Goal: Task Accomplishment & Management: Complete application form

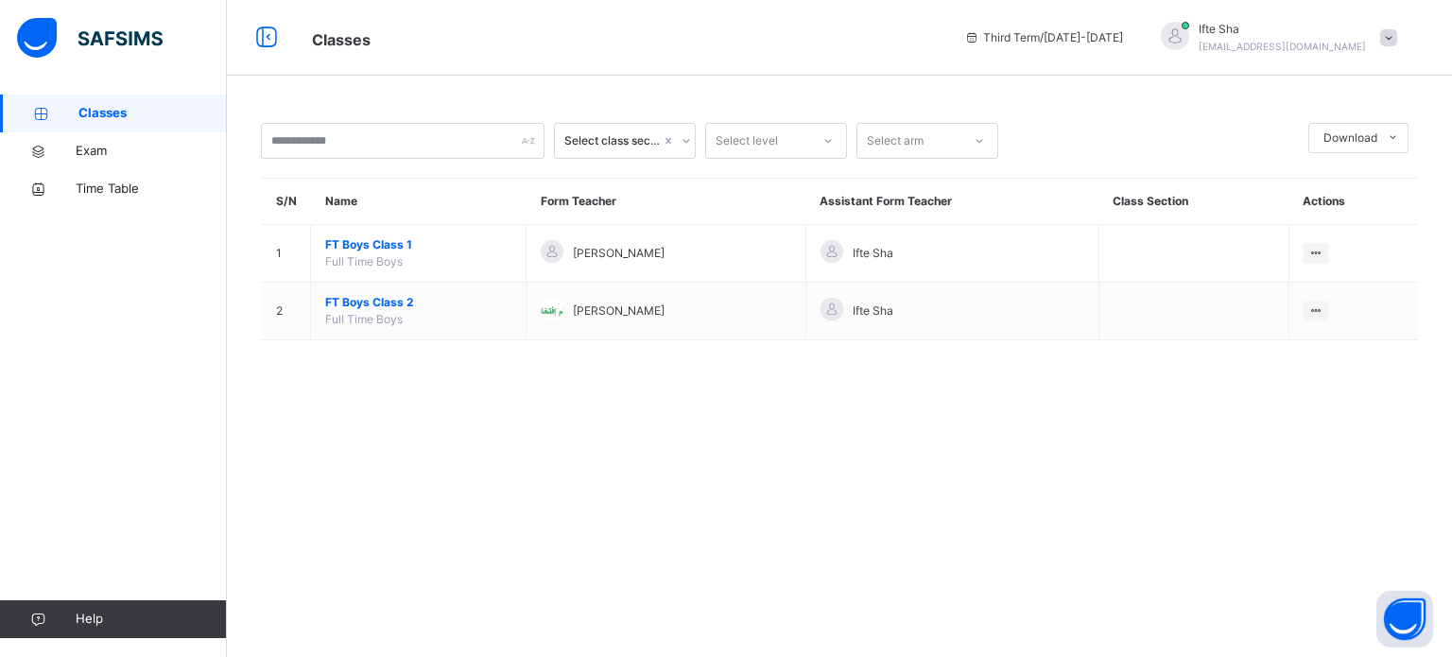
click at [152, 28] on img at bounding box center [90, 38] width 146 height 40
click at [152, 28] on div "Classes Third Term / [DATE]-[DATE] Ifte Sha [EMAIL_ADDRESS][DOMAIN_NAME] Classe…" at bounding box center [726, 328] width 1452 height 657
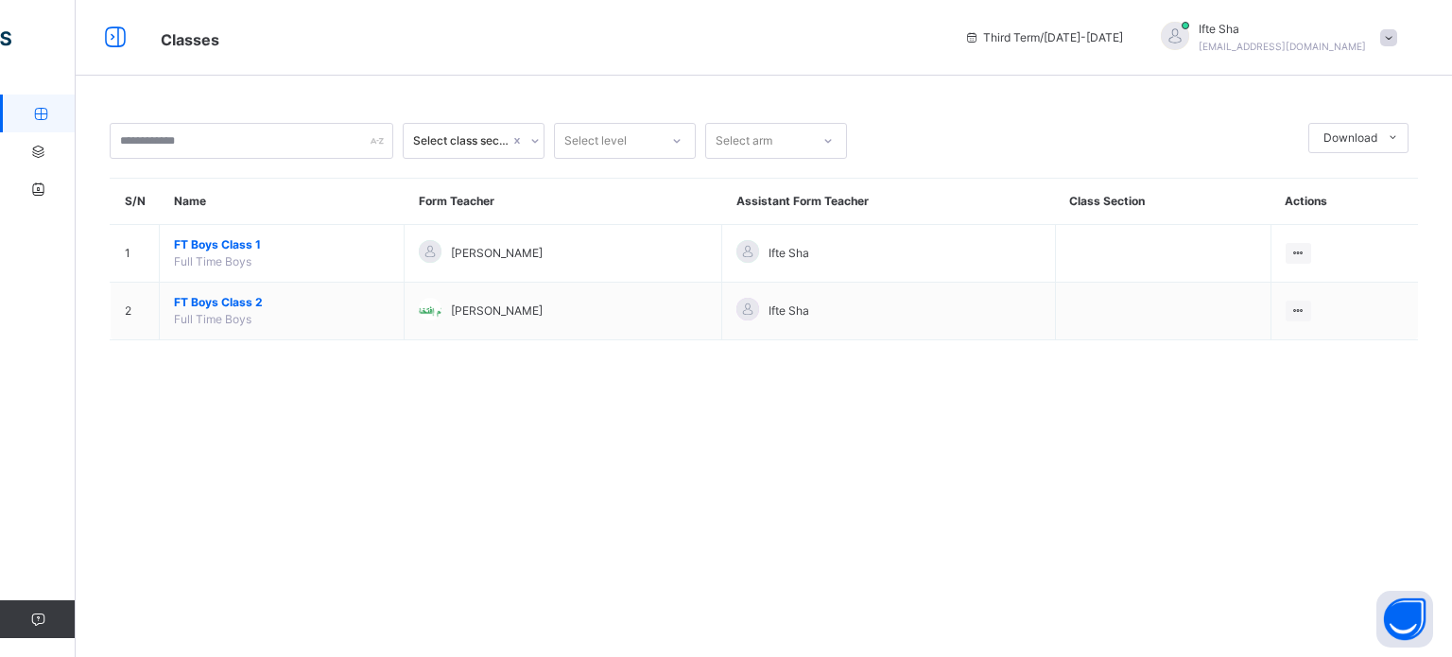
click at [152, 28] on div "Classes" at bounding box center [548, 38] width 813 height 31
click at [1385, 32] on span at bounding box center [1389, 37] width 17 height 17
click at [1341, 204] on span "Logout" at bounding box center [1336, 200] width 125 height 26
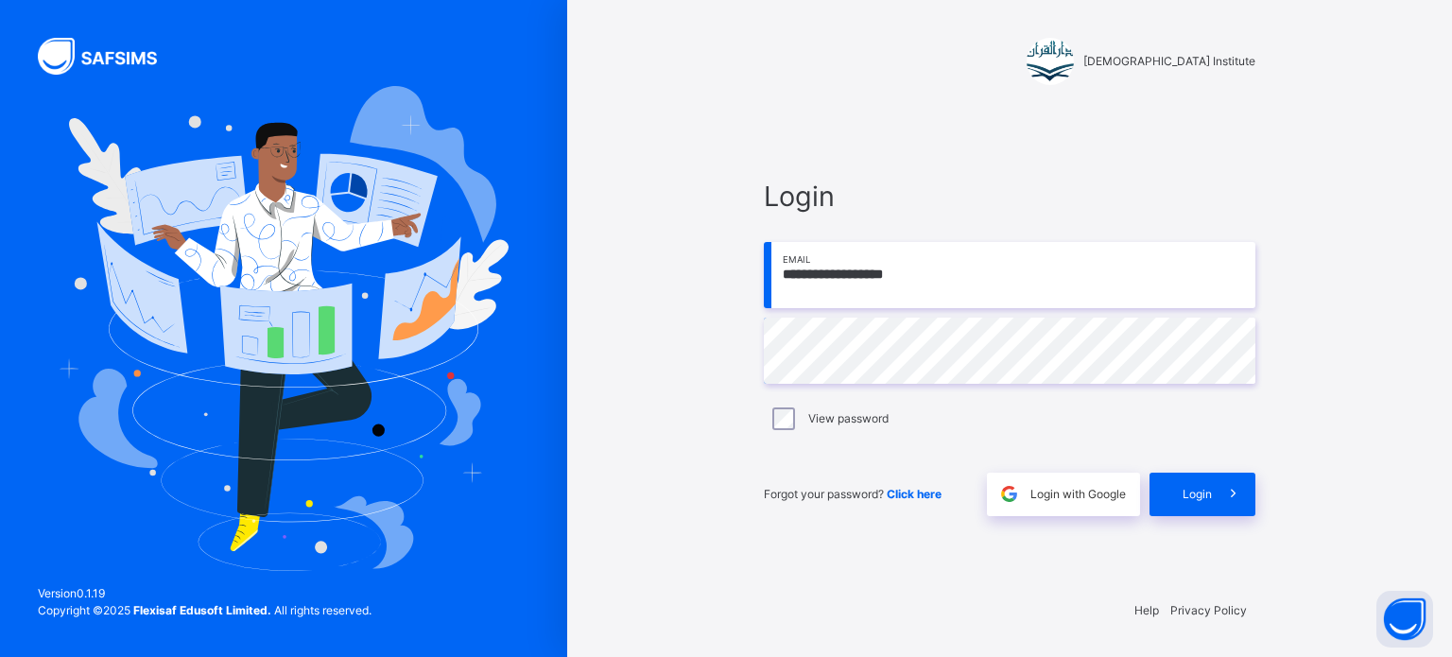
click at [1124, 261] on input "**********" at bounding box center [1010, 275] width 492 height 66
type input "**********"
click at [1212, 503] on span at bounding box center [1233, 494] width 43 height 43
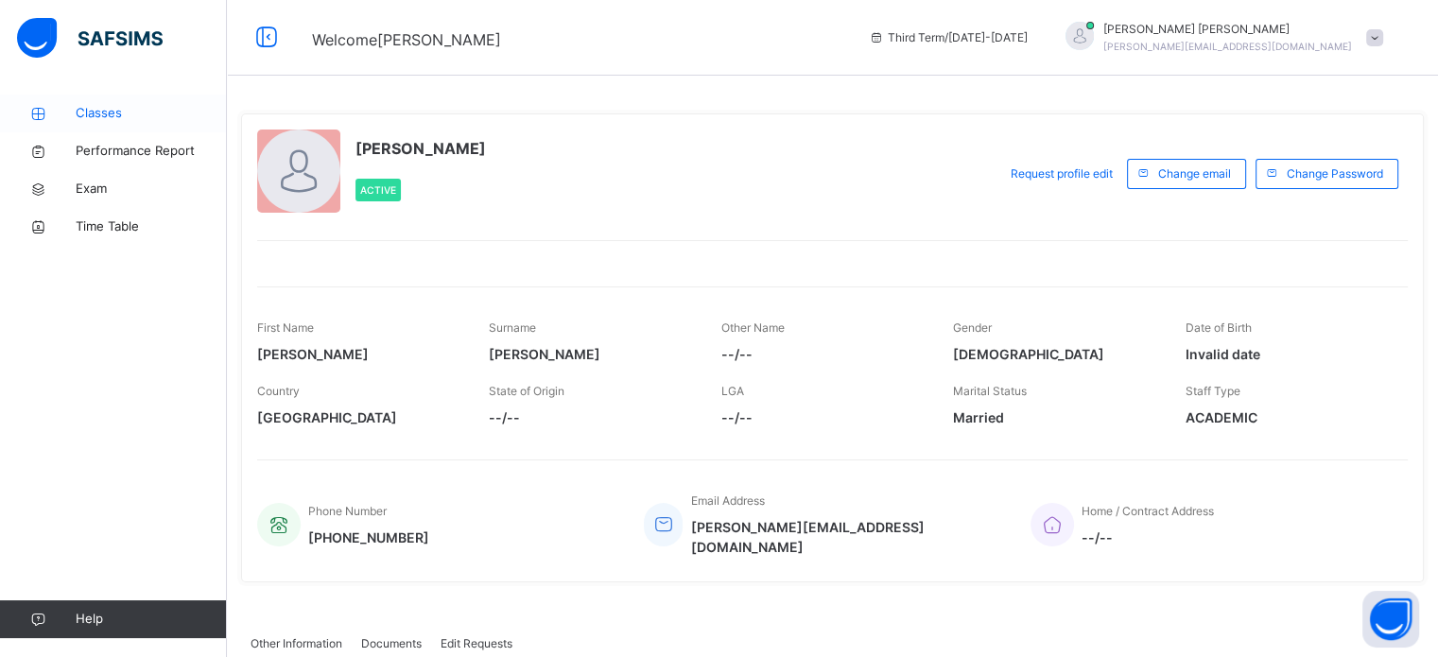
click at [166, 124] on link "Classes" at bounding box center [113, 114] width 227 height 38
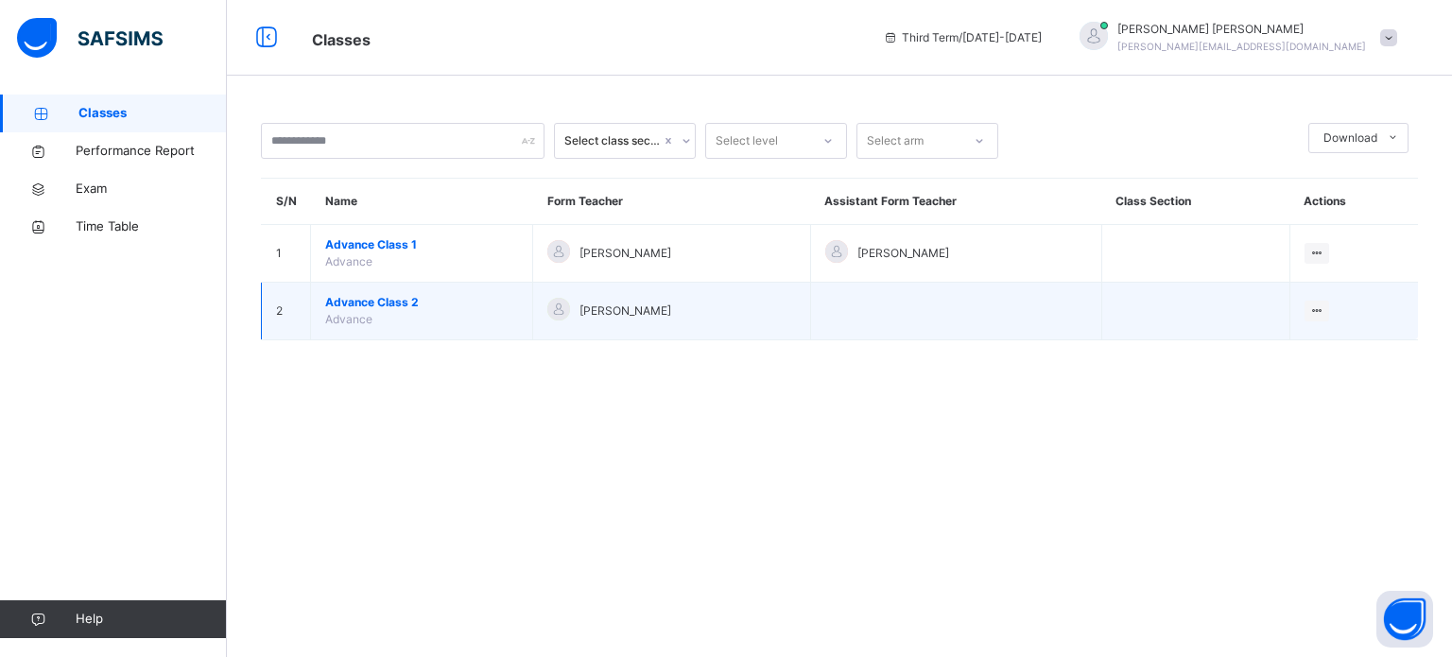
click at [551, 307] on div at bounding box center [559, 309] width 23 height 23
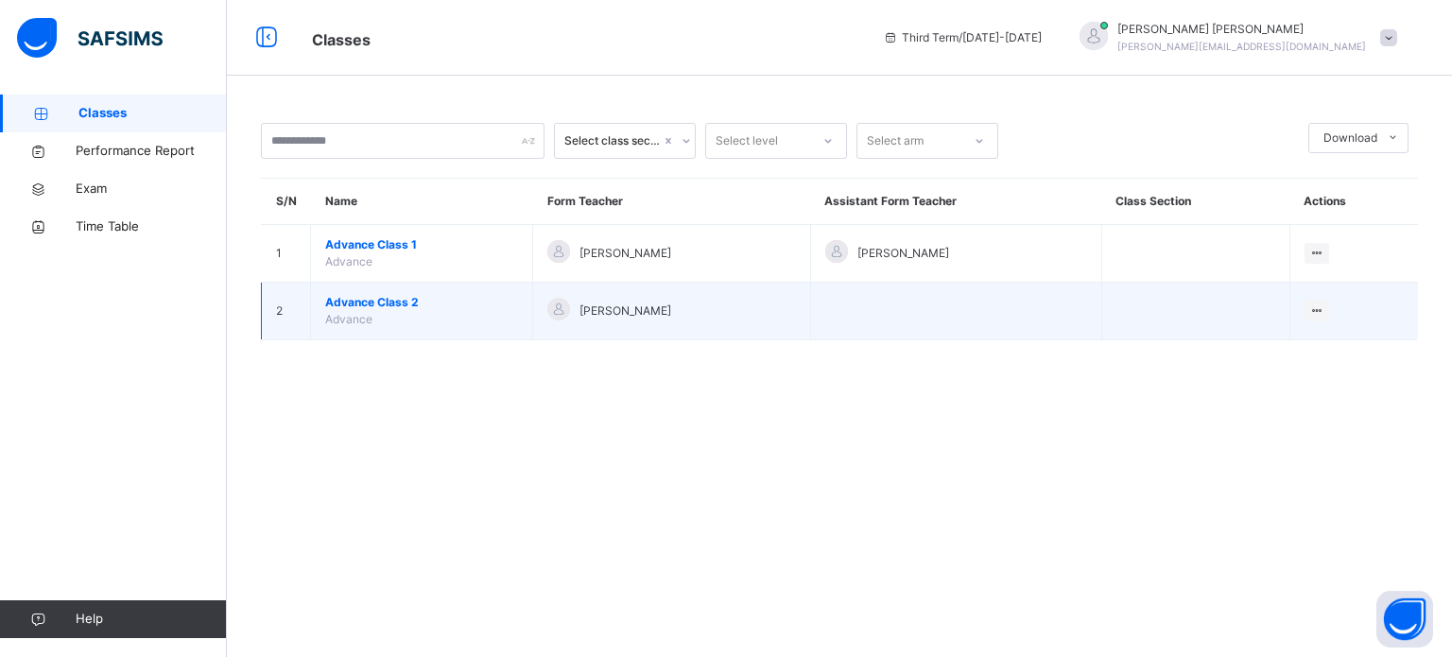
click at [551, 307] on div at bounding box center [559, 309] width 23 height 23
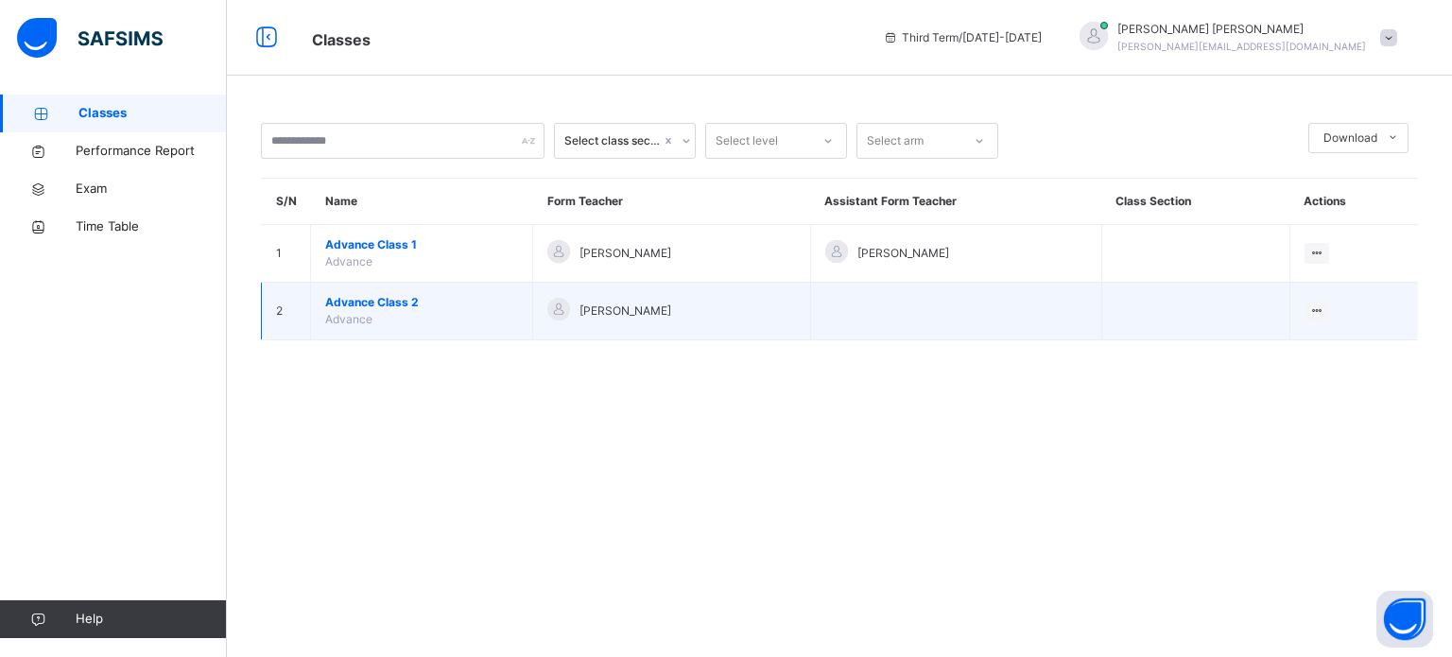
click at [367, 294] on span "Advance Class 2" at bounding box center [421, 302] width 193 height 17
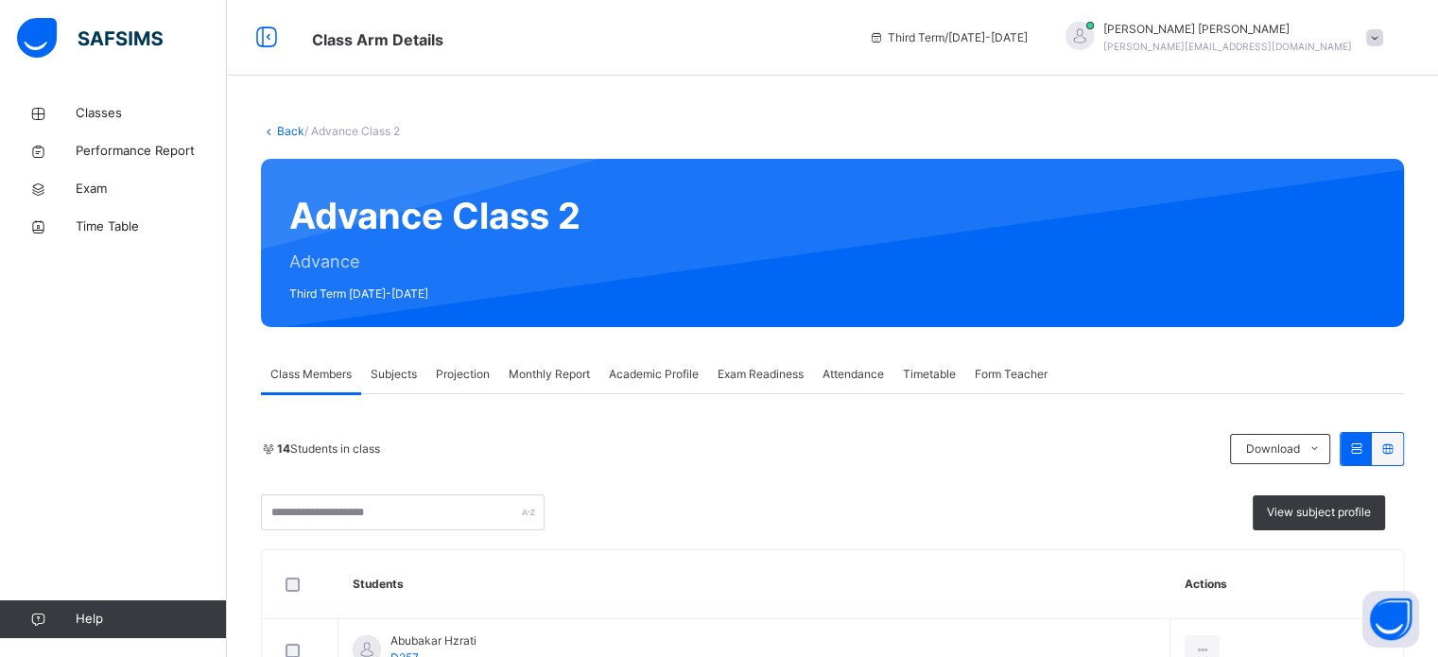
click at [548, 364] on div "Monthly Report" at bounding box center [549, 375] width 100 height 38
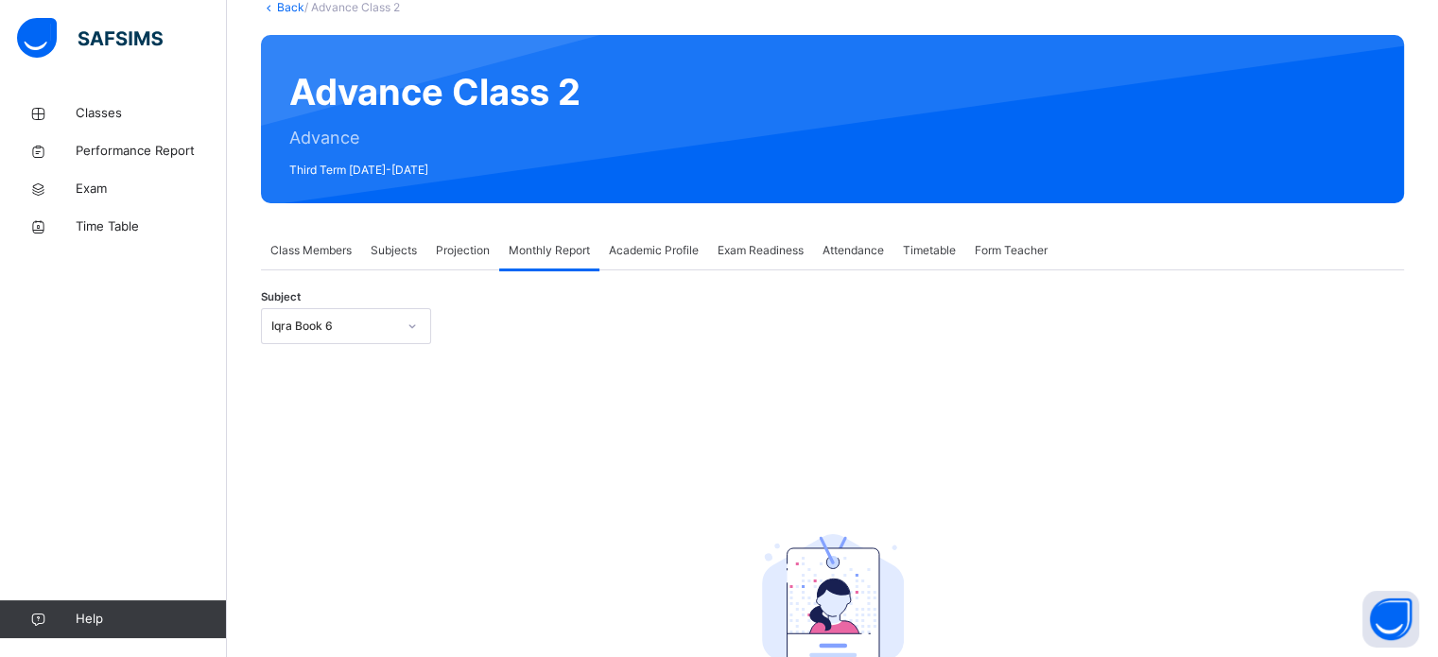
scroll to position [146, 0]
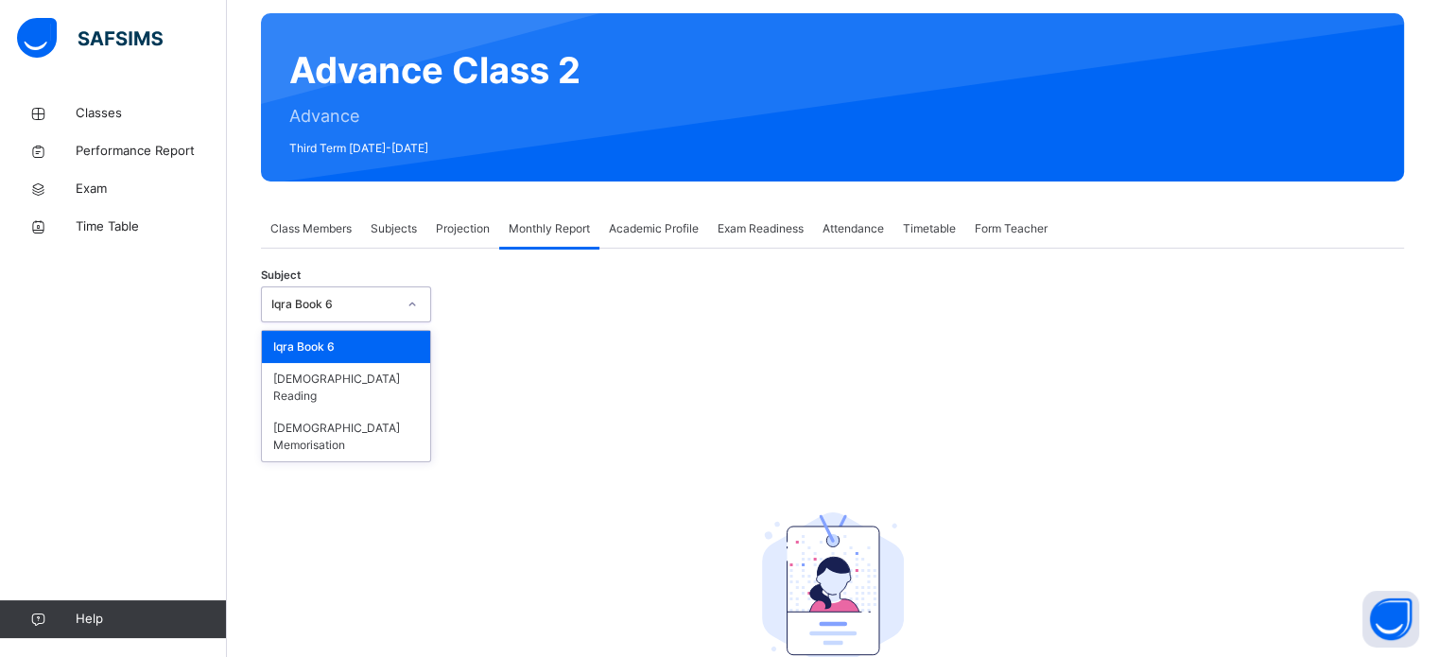
click at [373, 302] on div "Iqra Book 6" at bounding box center [333, 304] width 125 height 17
click at [356, 412] on div "[DEMOGRAPHIC_DATA] Memorisation" at bounding box center [346, 436] width 168 height 49
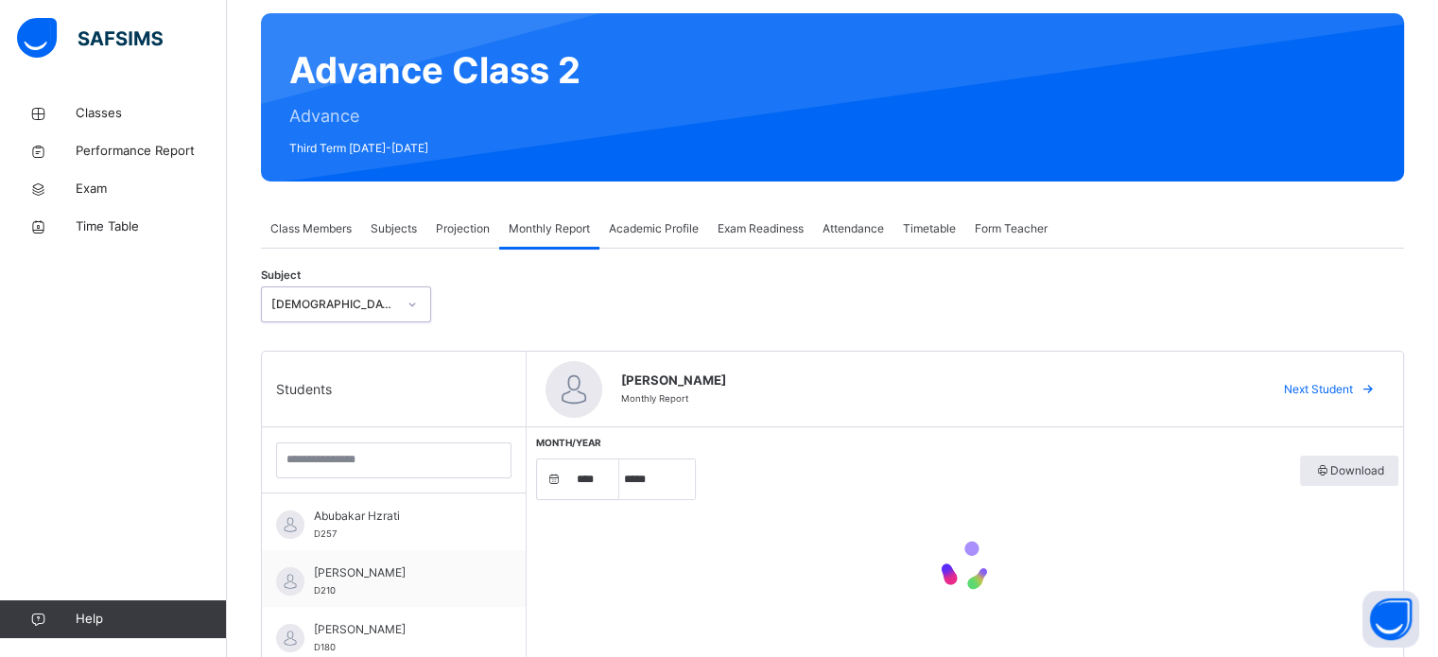
select select "****"
select select "*"
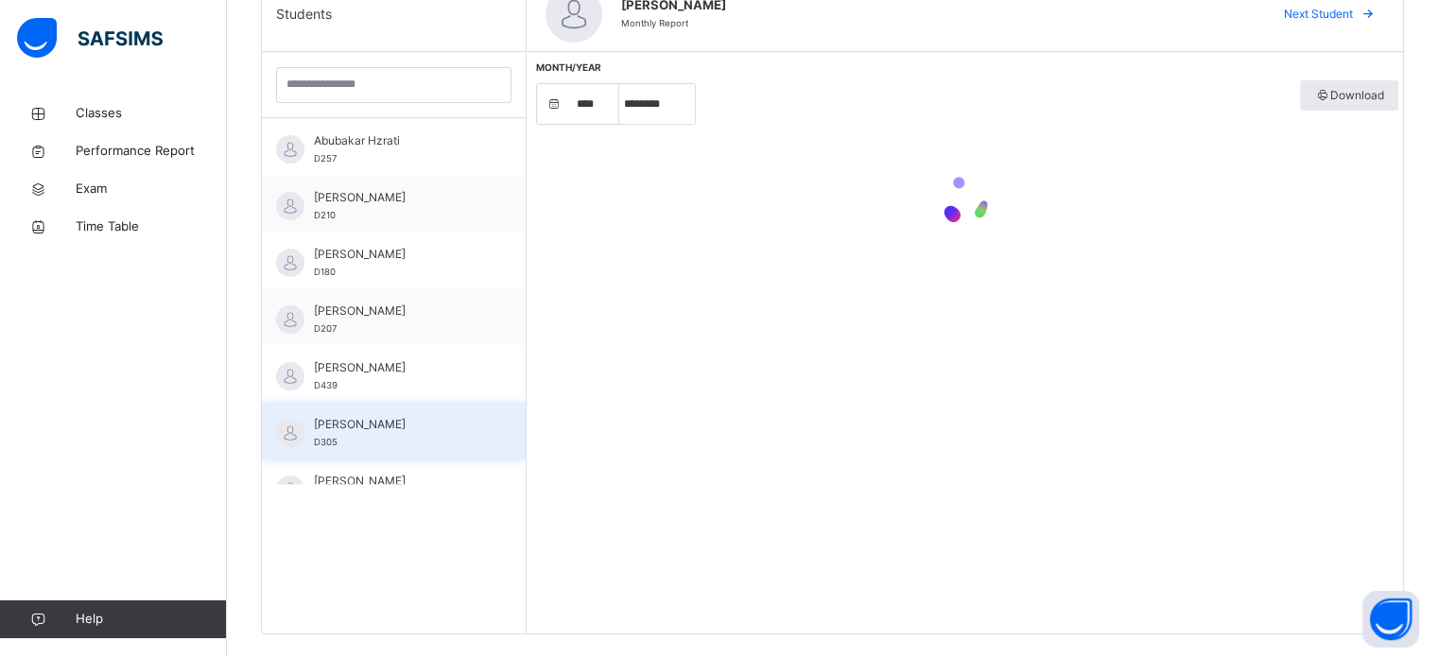
scroll to position [79, 0]
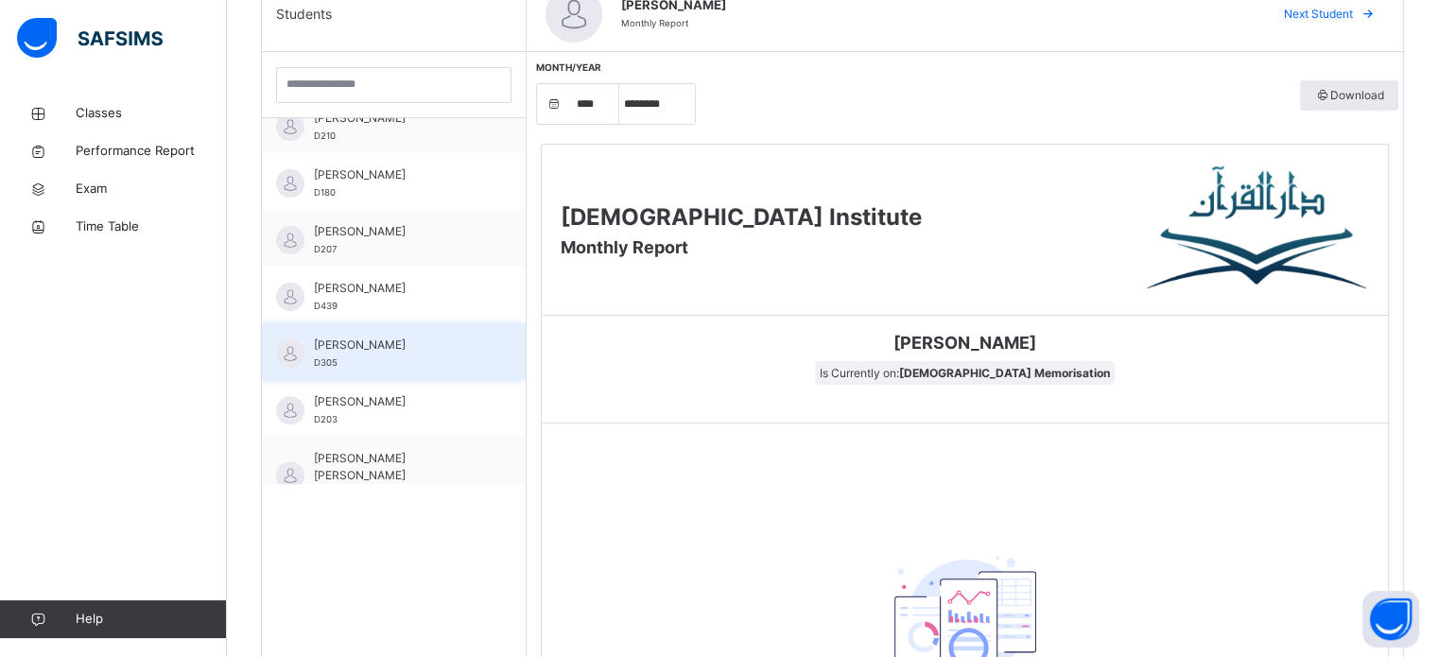
click at [431, 355] on div "[PERSON_NAME] D305" at bounding box center [398, 354] width 169 height 34
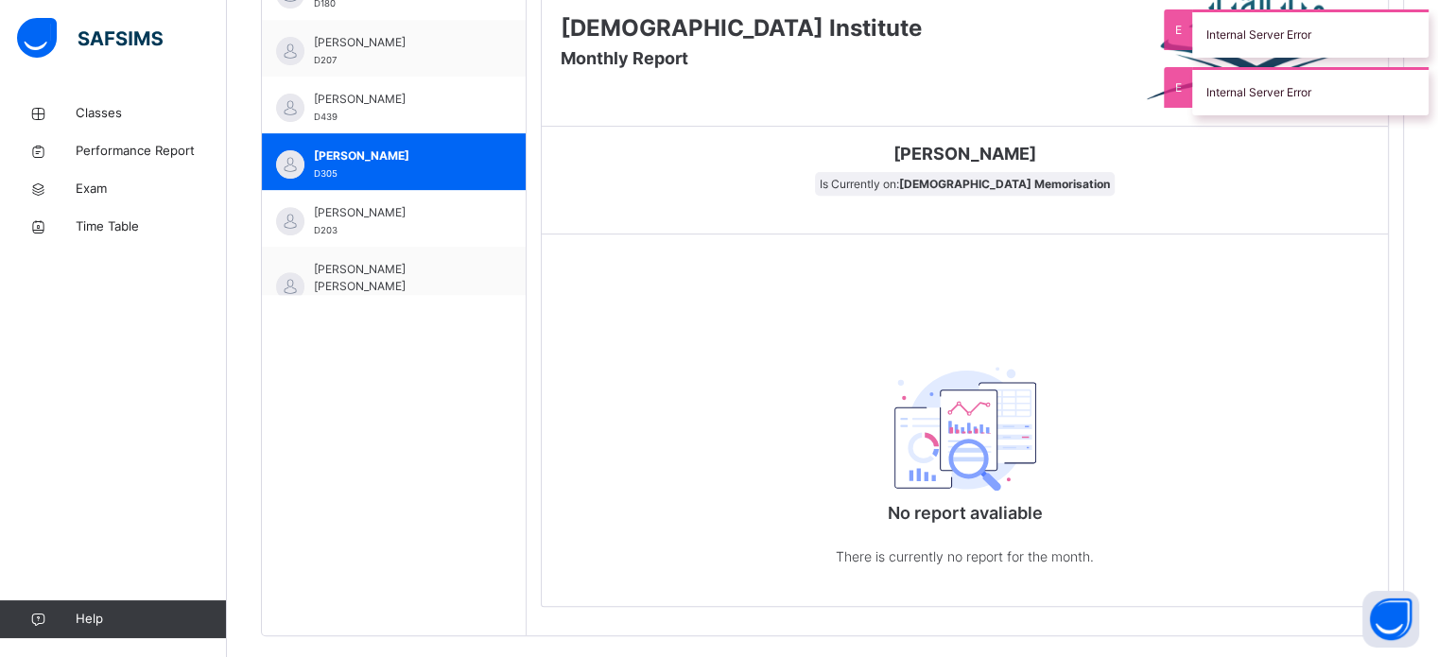
scroll to position [768, 0]
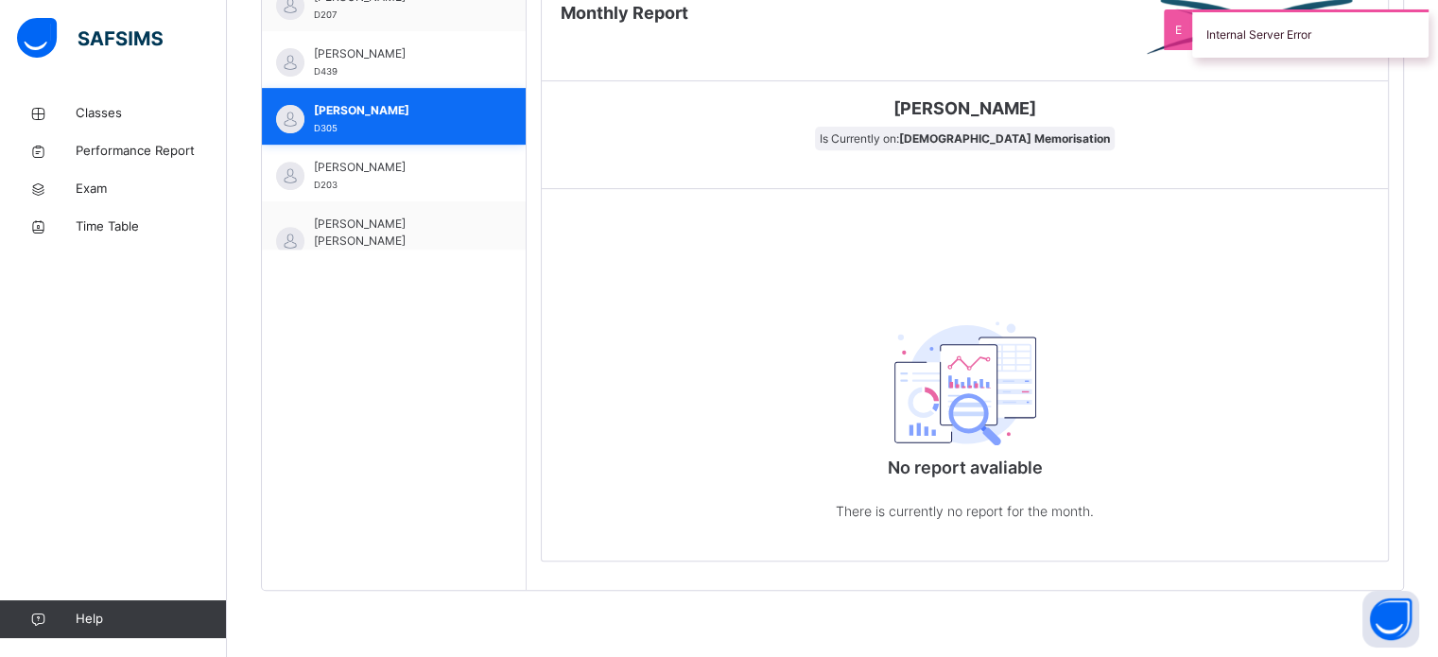
click at [466, 116] on div "[PERSON_NAME] D305" at bounding box center [398, 119] width 169 height 34
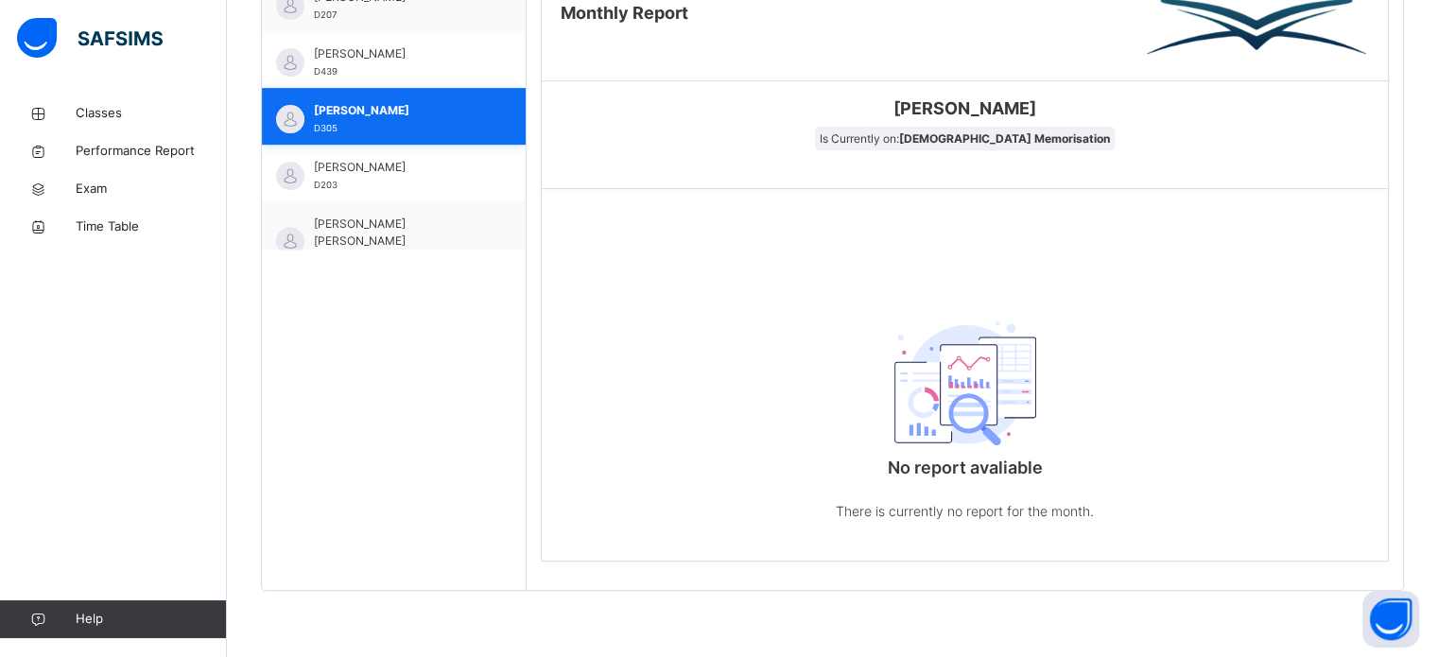
click at [466, 116] on div "[PERSON_NAME] D305" at bounding box center [398, 119] width 169 height 34
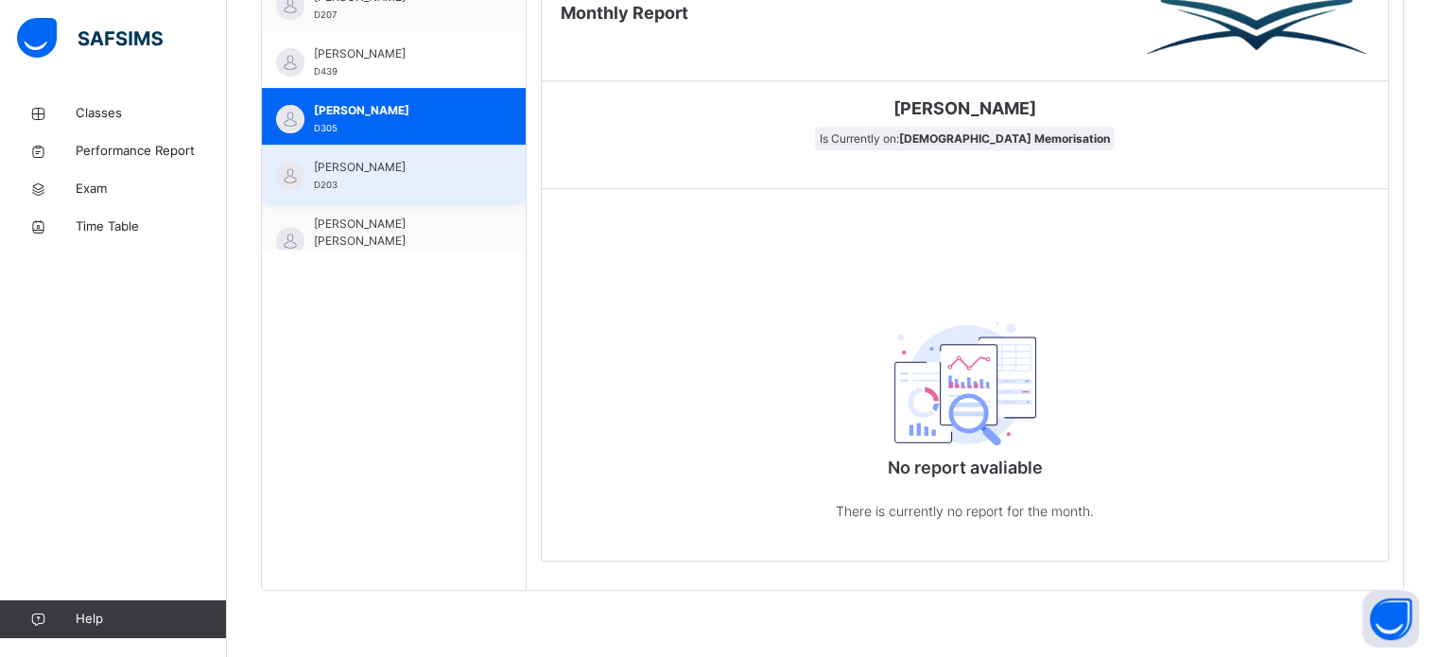
click at [450, 159] on span "[PERSON_NAME]" at bounding box center [398, 167] width 169 height 17
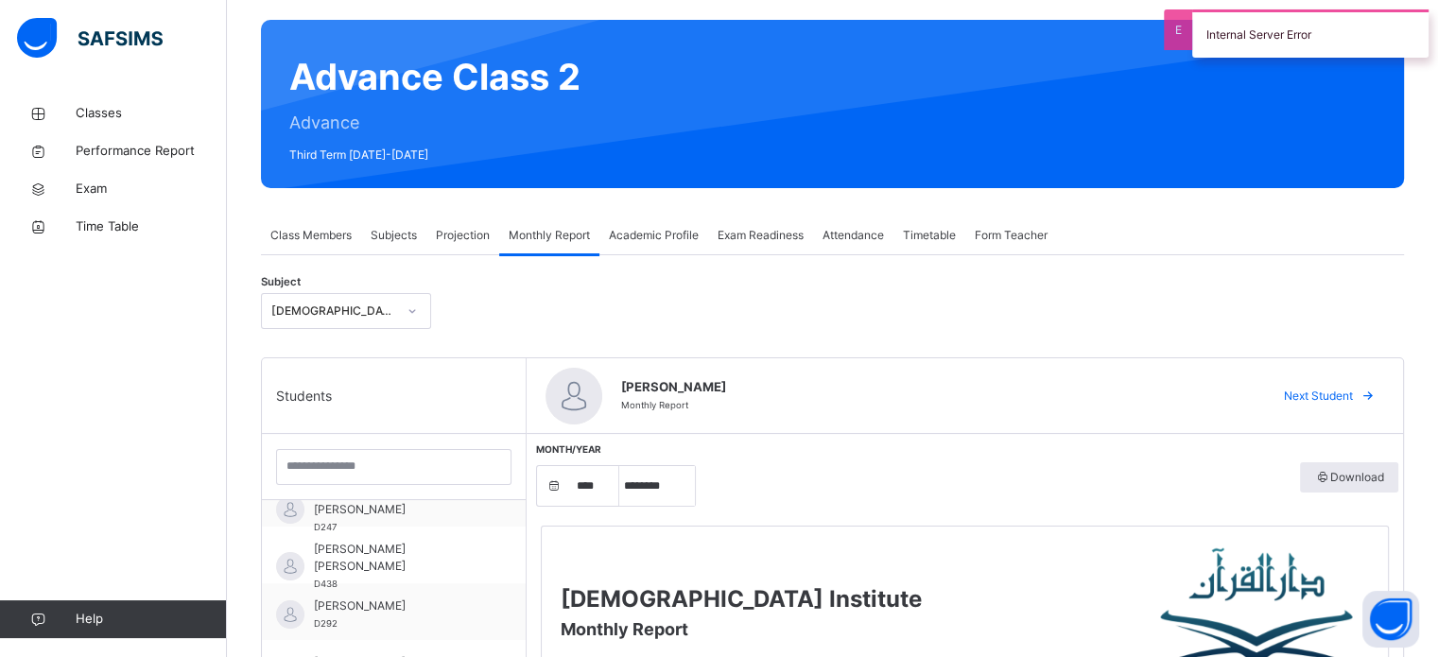
scroll to position [0, 0]
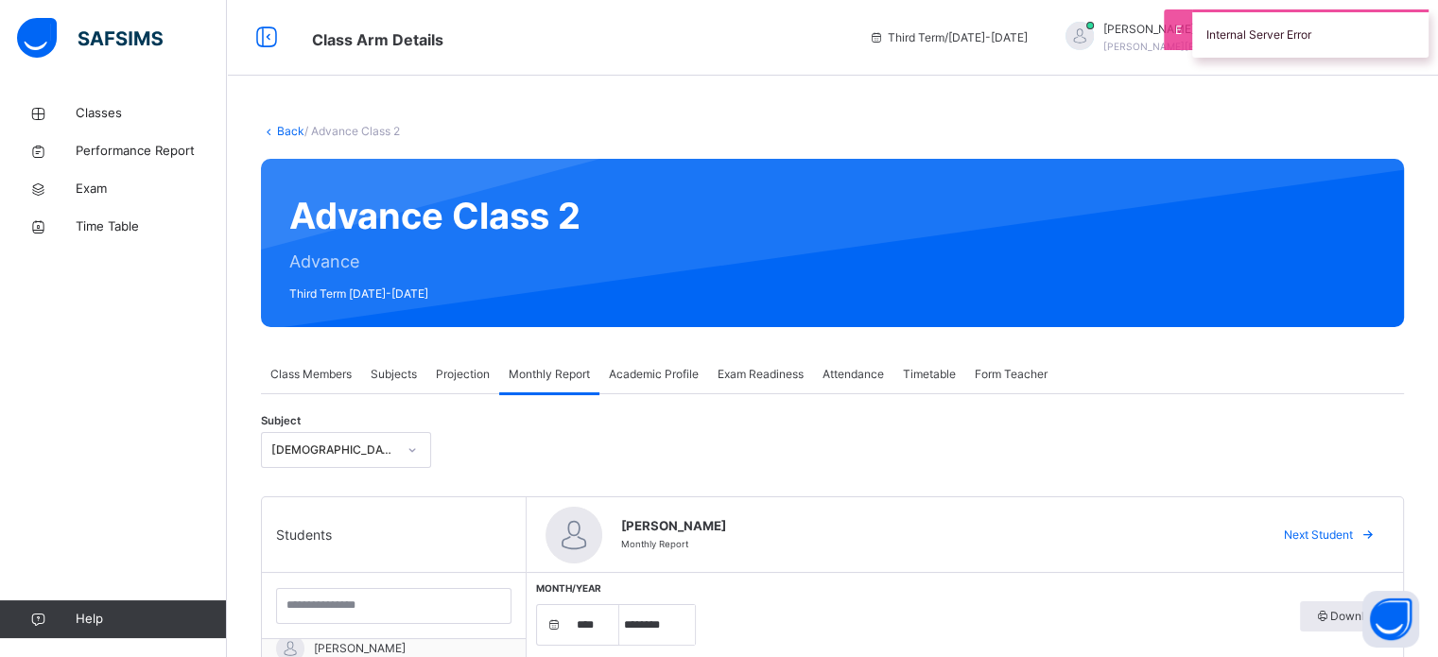
click at [453, 375] on span "Projection" at bounding box center [463, 374] width 54 height 17
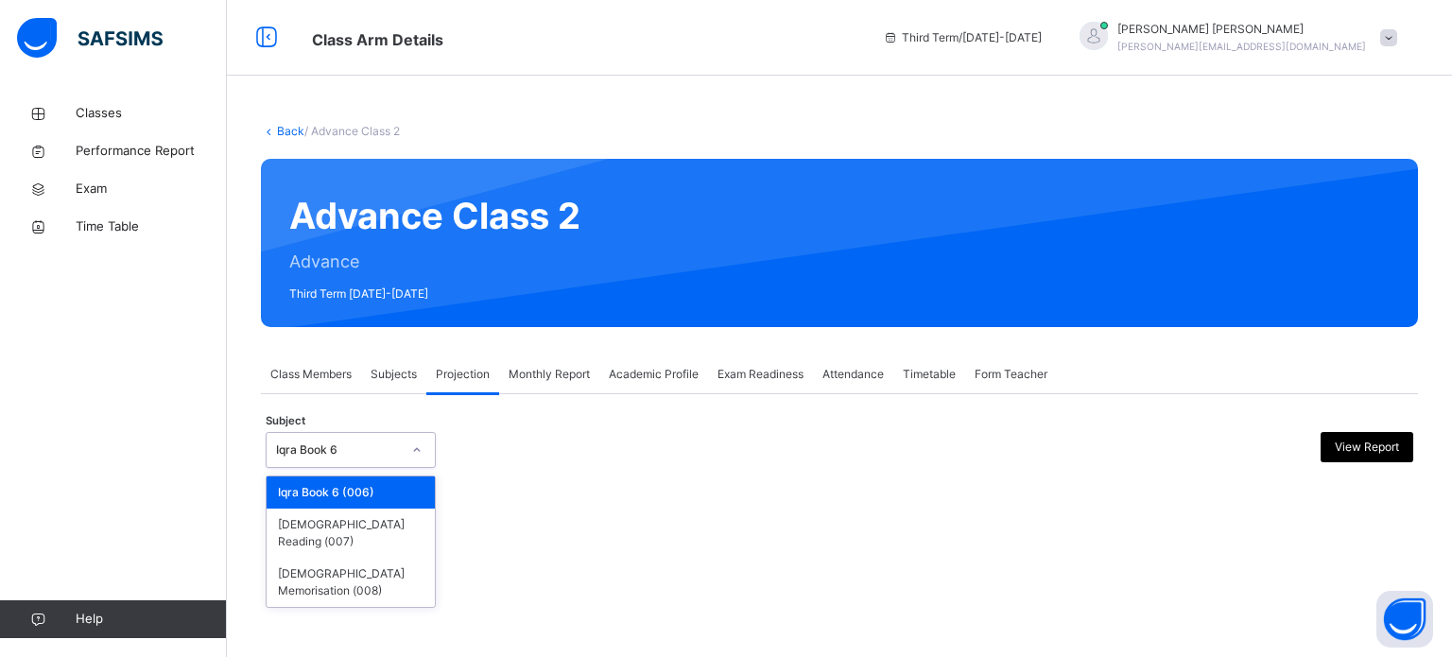
click at [394, 443] on div "Iqra Book 6" at bounding box center [338, 450] width 125 height 17
click at [338, 558] on div "[DEMOGRAPHIC_DATA] Memorisation (008)" at bounding box center [351, 582] width 168 height 49
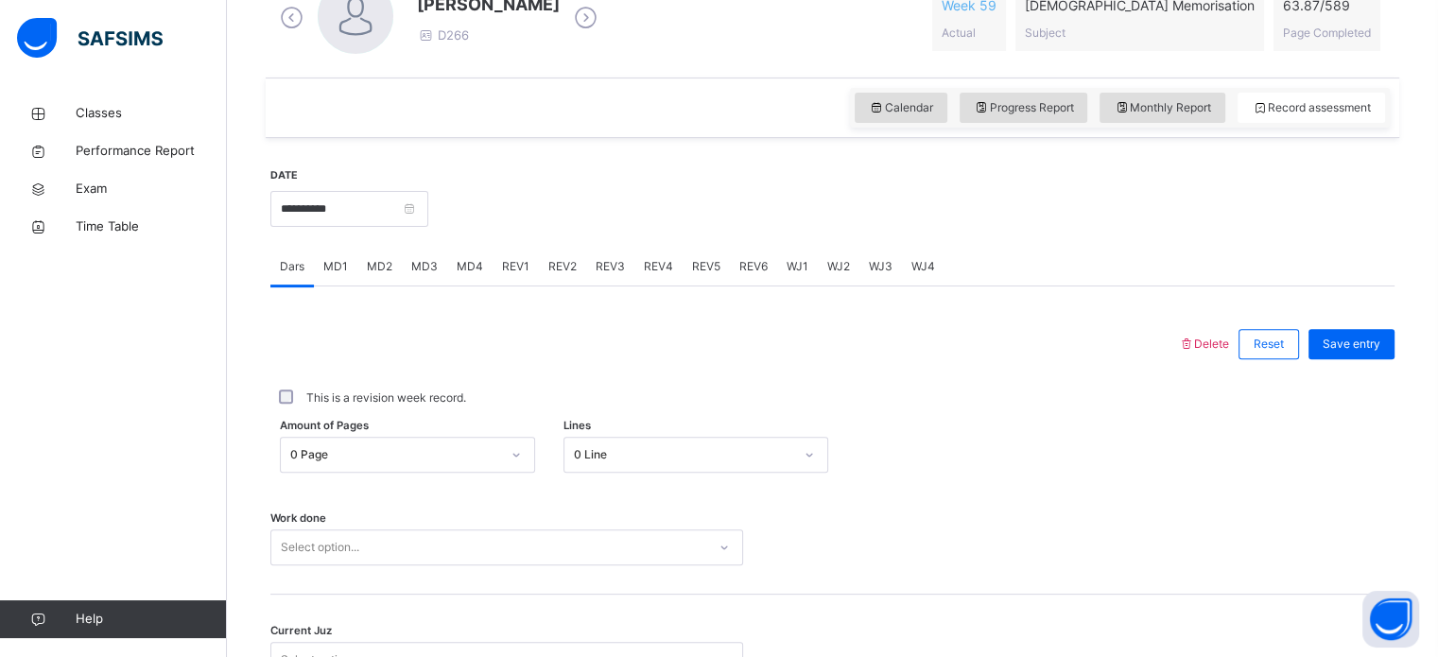
scroll to position [762, 0]
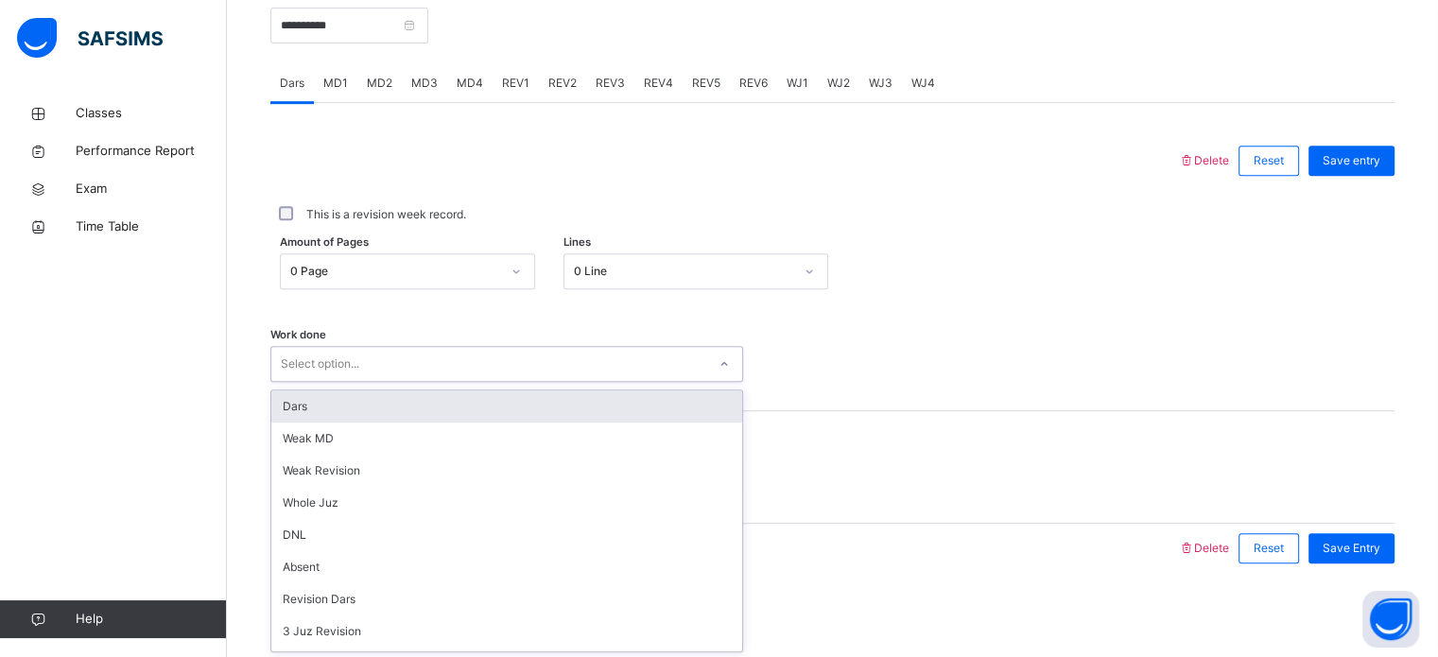
click at [613, 357] on div "Select option..." at bounding box center [488, 364] width 435 height 29
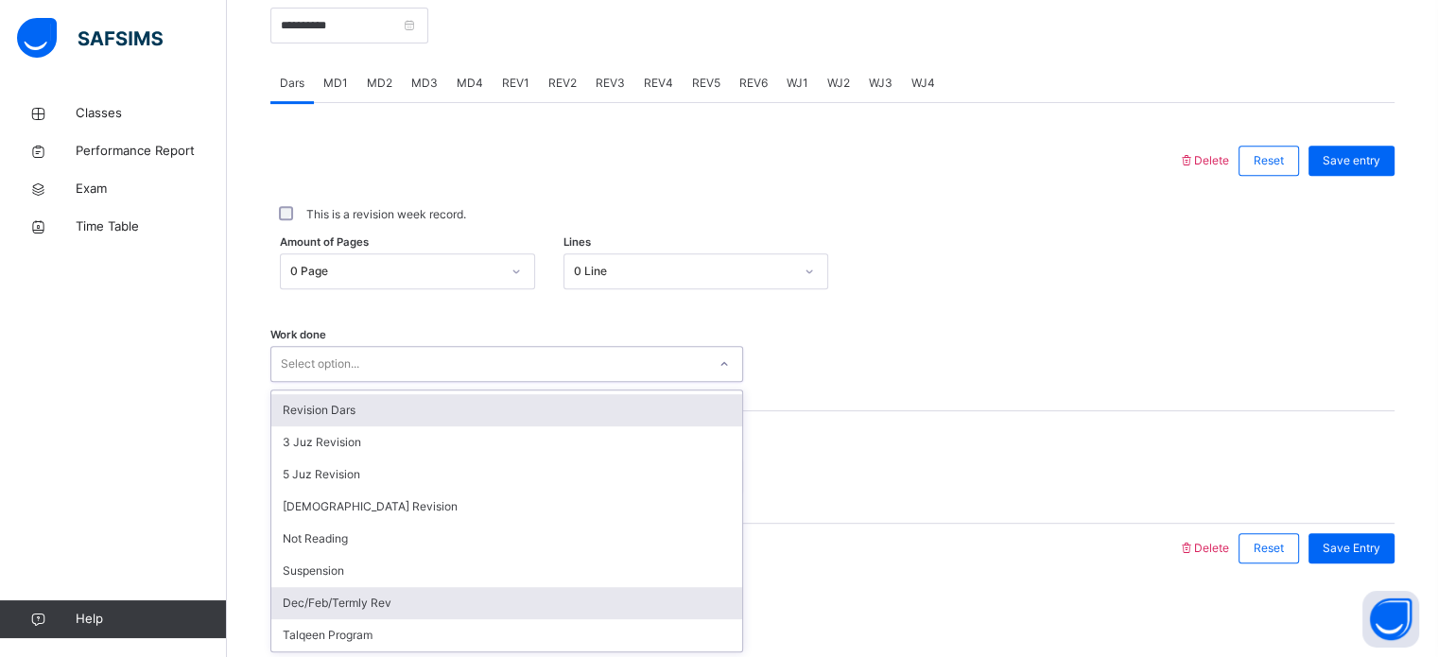
scroll to position [188, 0]
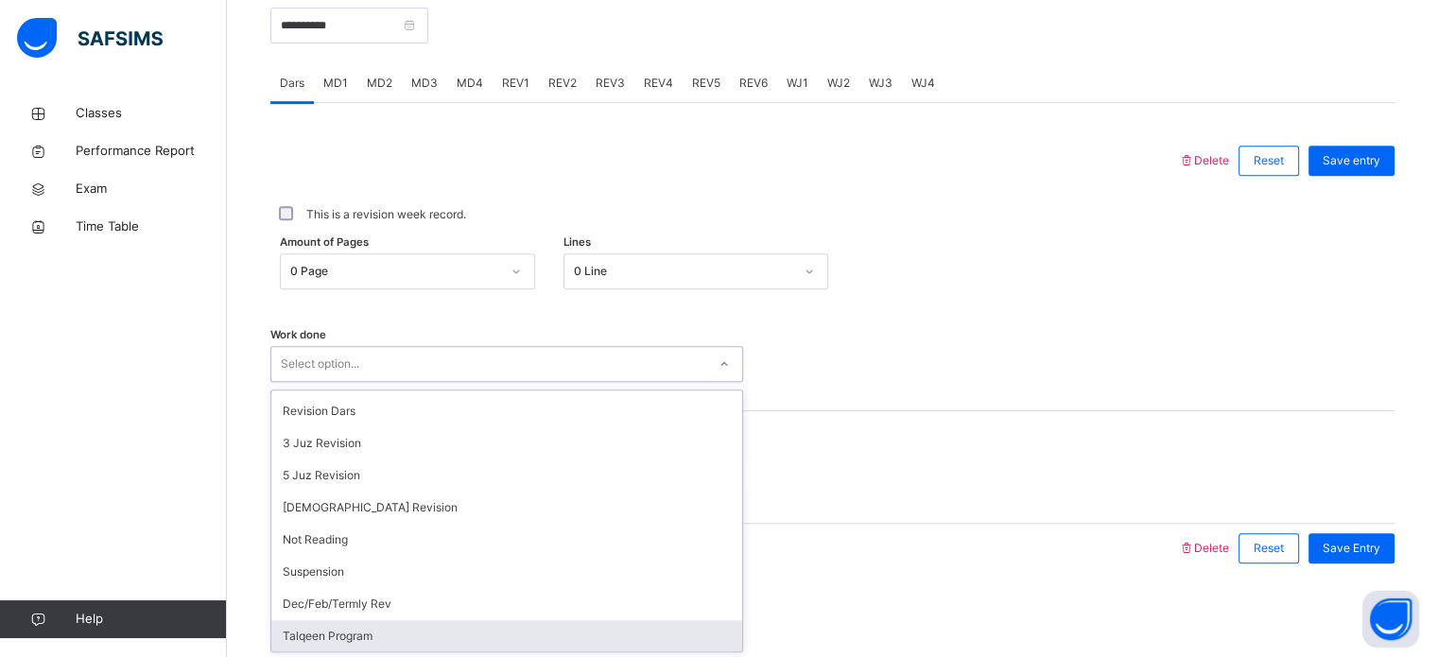
click at [391, 631] on div "Talqeen Program" at bounding box center [506, 636] width 471 height 32
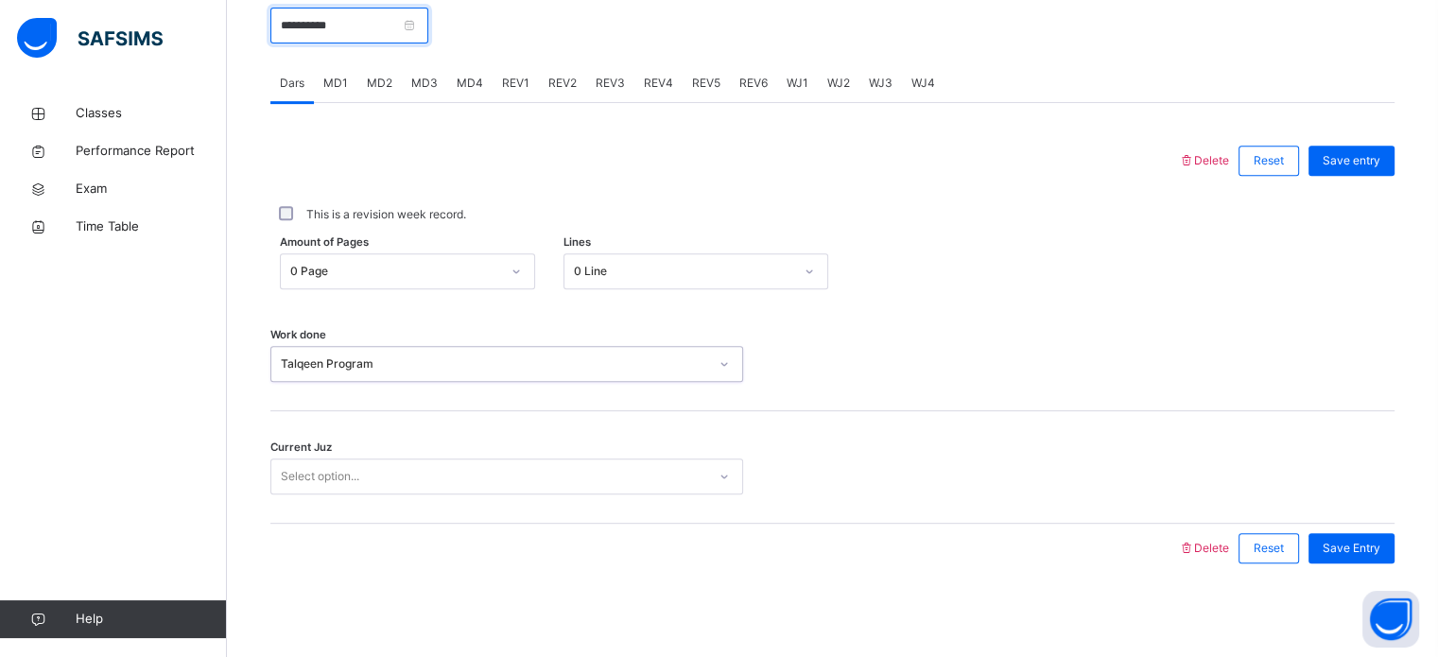
click at [403, 29] on input "**********" at bounding box center [349, 26] width 158 height 36
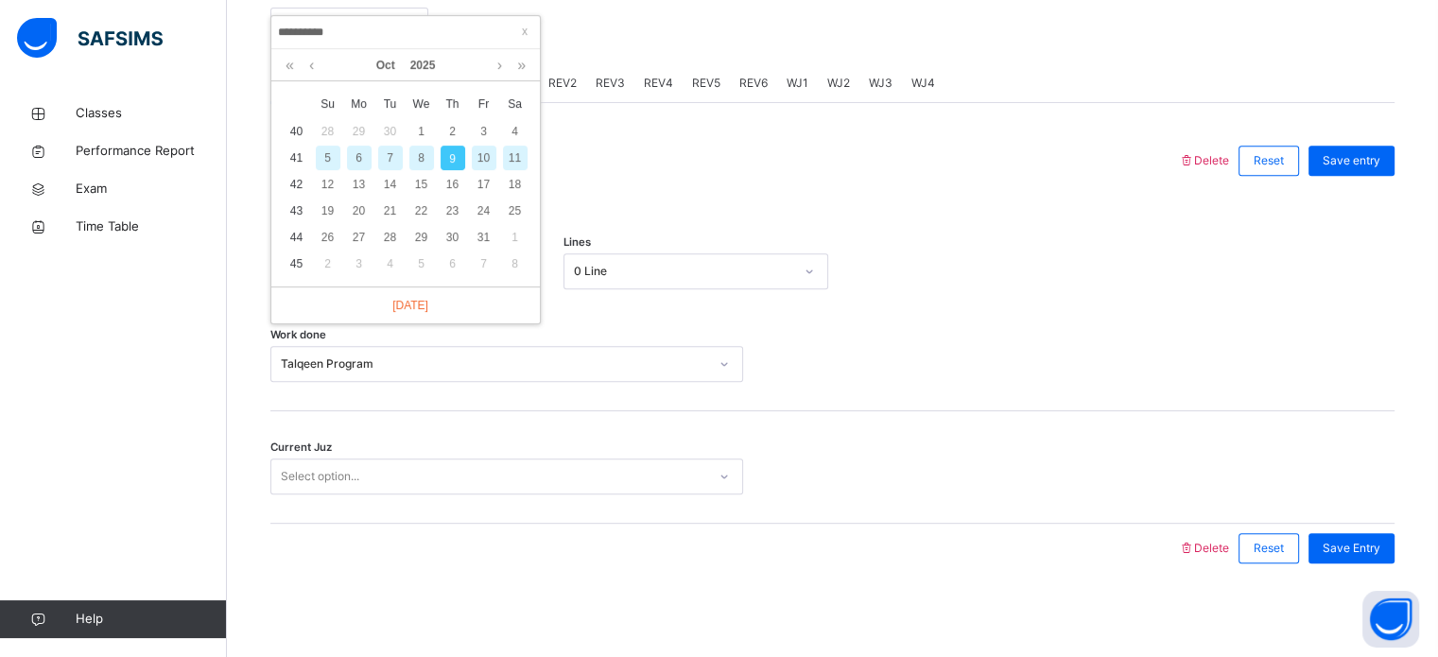
click at [403, 29] on div "**********" at bounding box center [405, 169] width 269 height 307
click at [385, 154] on div "7" at bounding box center [390, 158] width 25 height 25
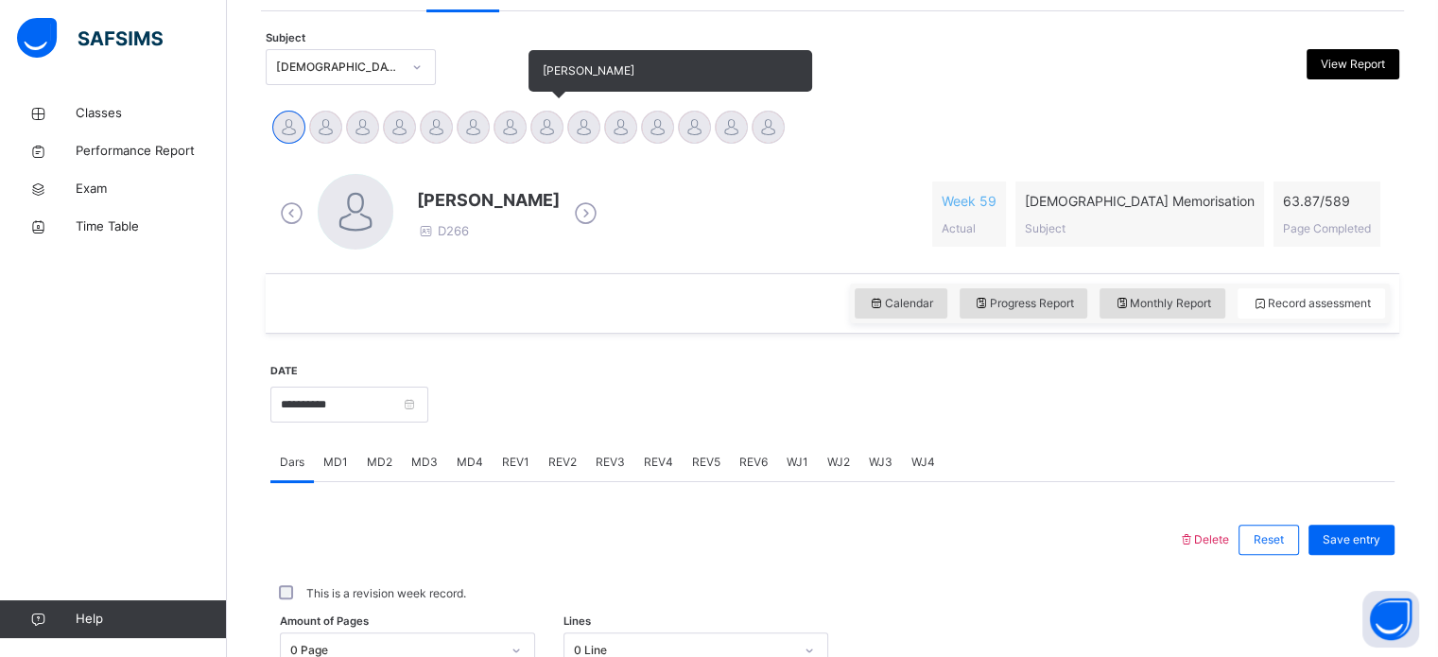
scroll to position [382, 0]
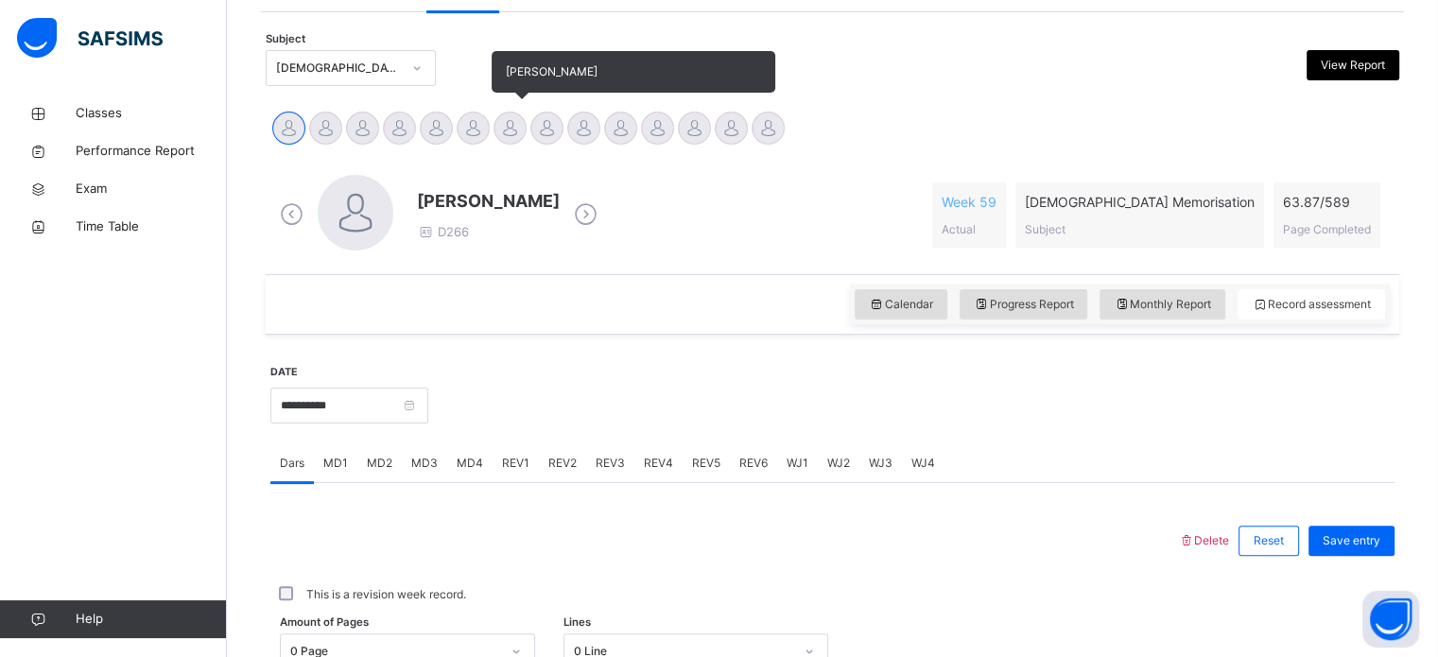
click at [511, 117] on div at bounding box center [510, 128] width 33 height 33
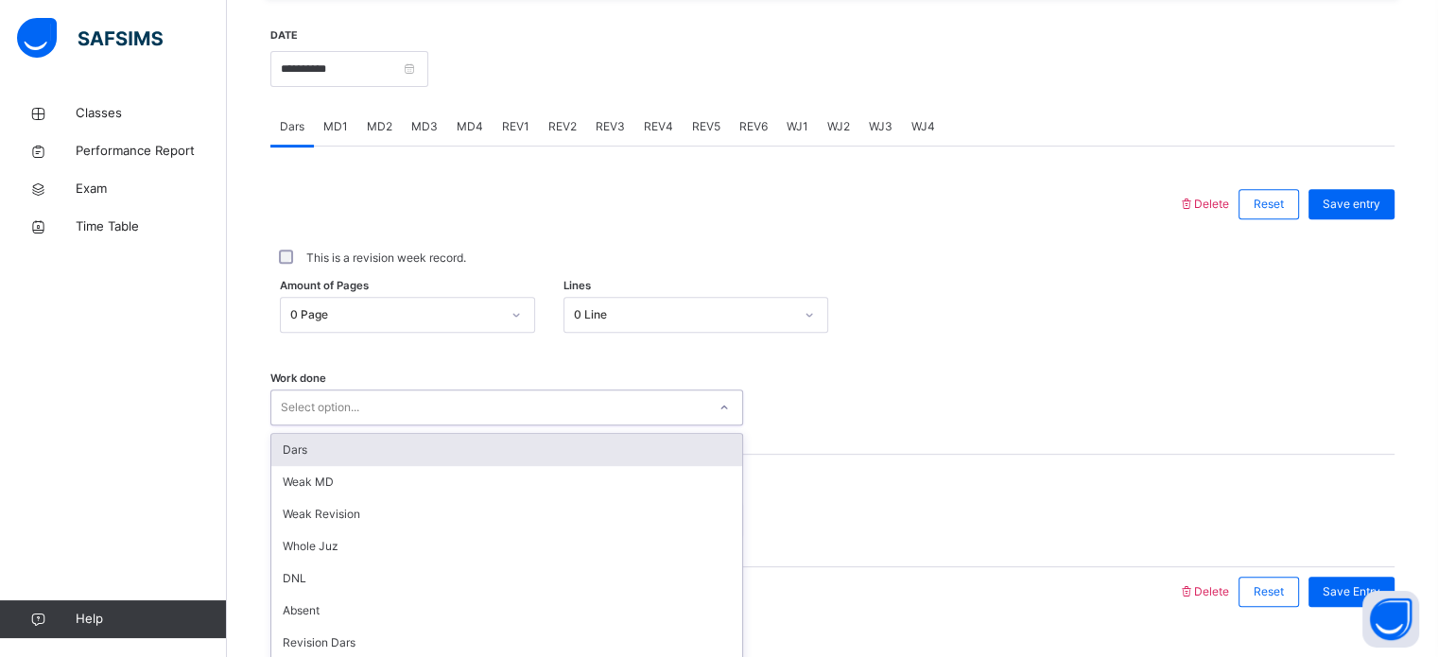
scroll to position [762, 0]
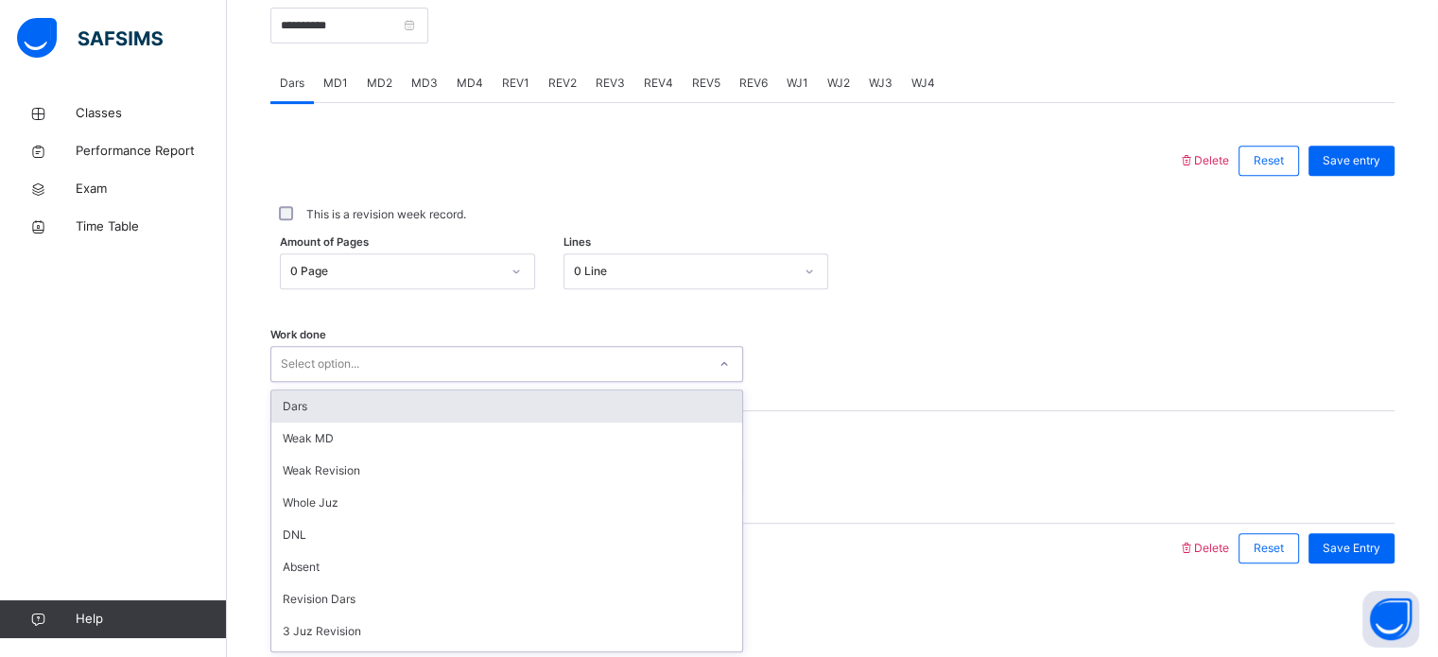
click at [454, 382] on div "option Dars focused, 1 of 14. 14 results available. Use Up and Down to choose o…" at bounding box center [506, 364] width 473 height 36
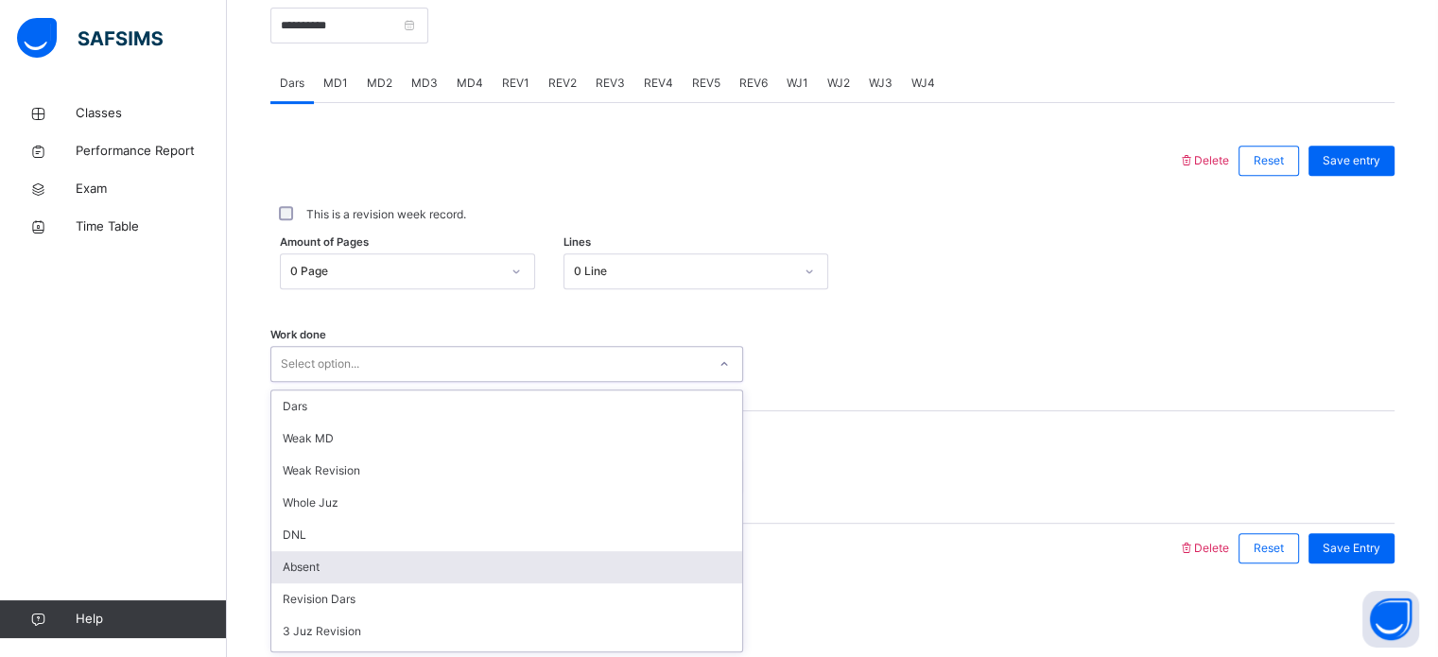
scroll to position [189, 0]
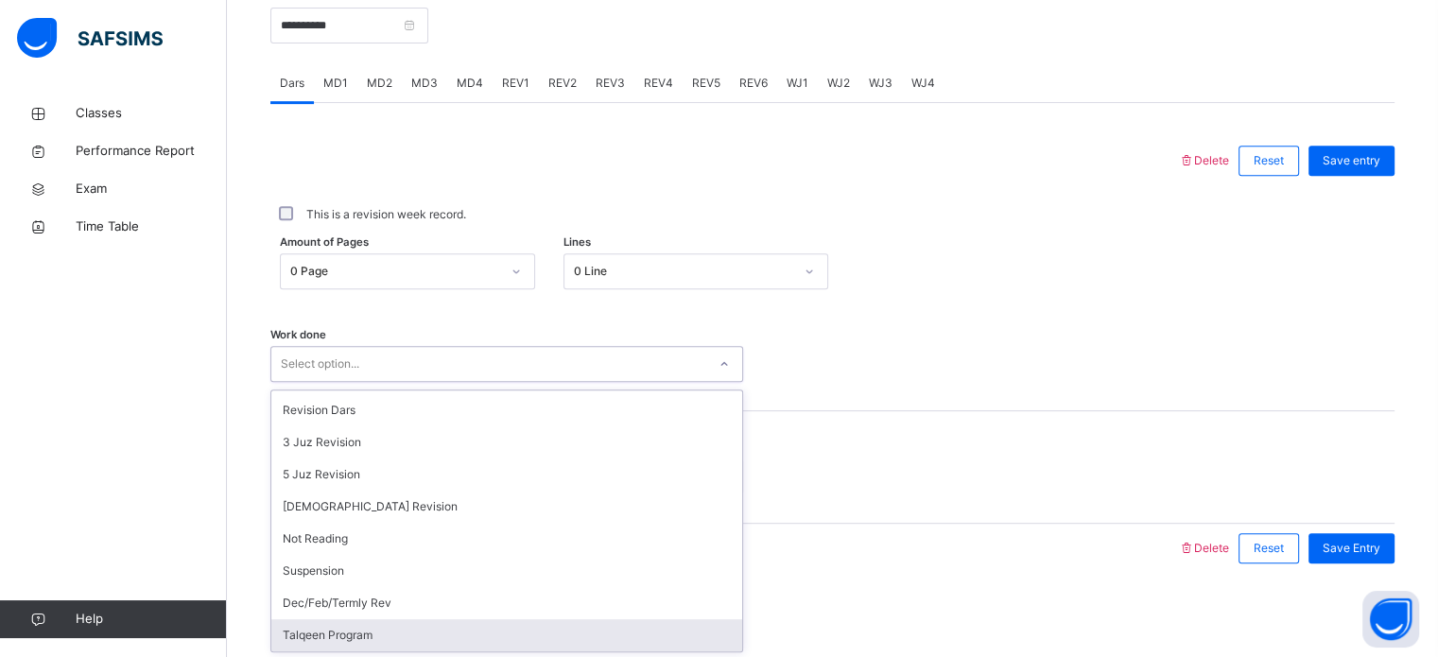
click at [327, 638] on div "Talqeen Program" at bounding box center [506, 635] width 471 height 32
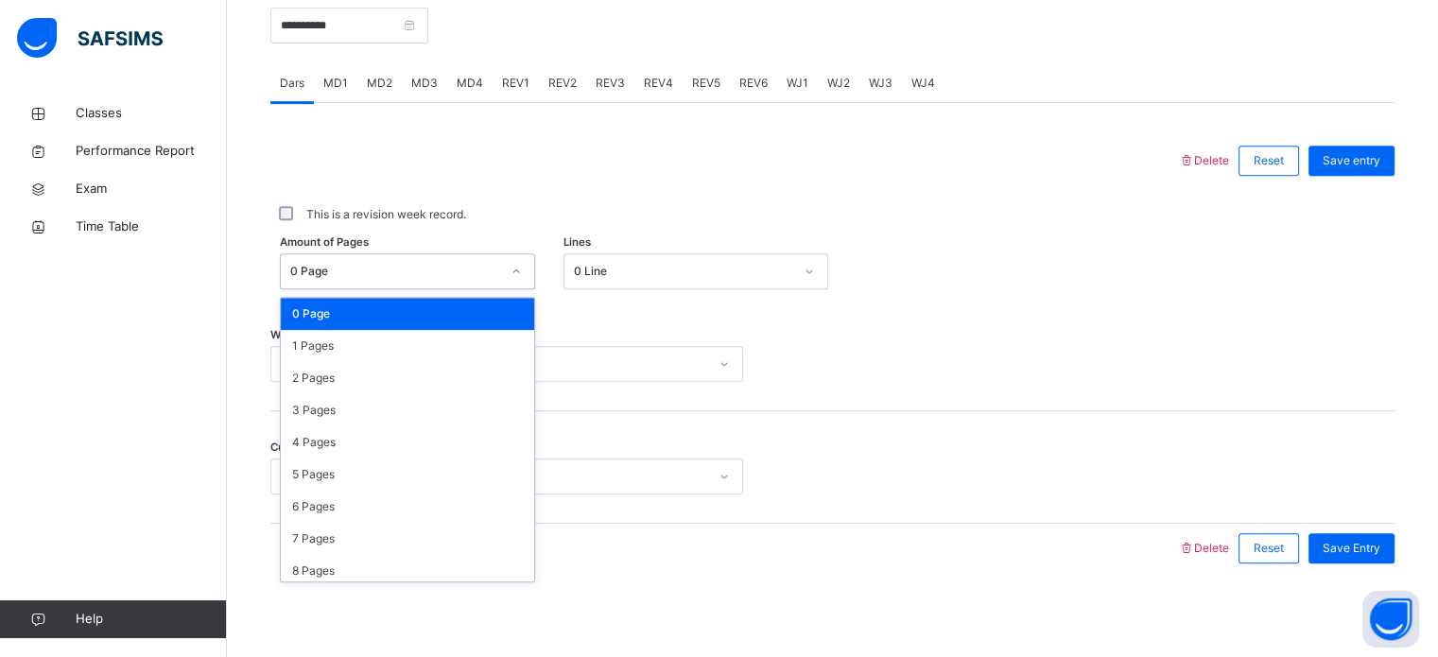
click at [516, 262] on icon at bounding box center [516, 271] width 11 height 19
click at [422, 406] on div "3 Pages" at bounding box center [407, 410] width 253 height 32
click at [422, 406] on div "Work done Talqeen Program" at bounding box center [832, 355] width 1124 height 113
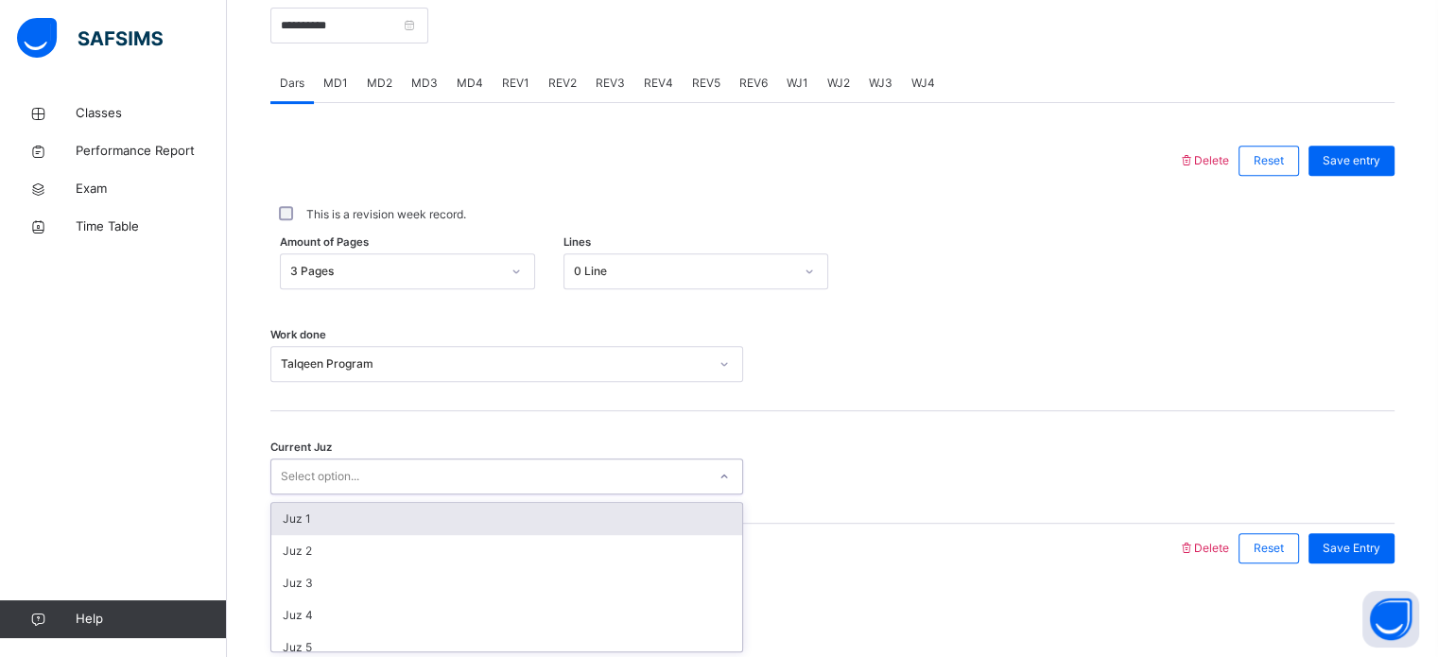
click at [654, 476] on div "Select option..." at bounding box center [488, 476] width 435 height 29
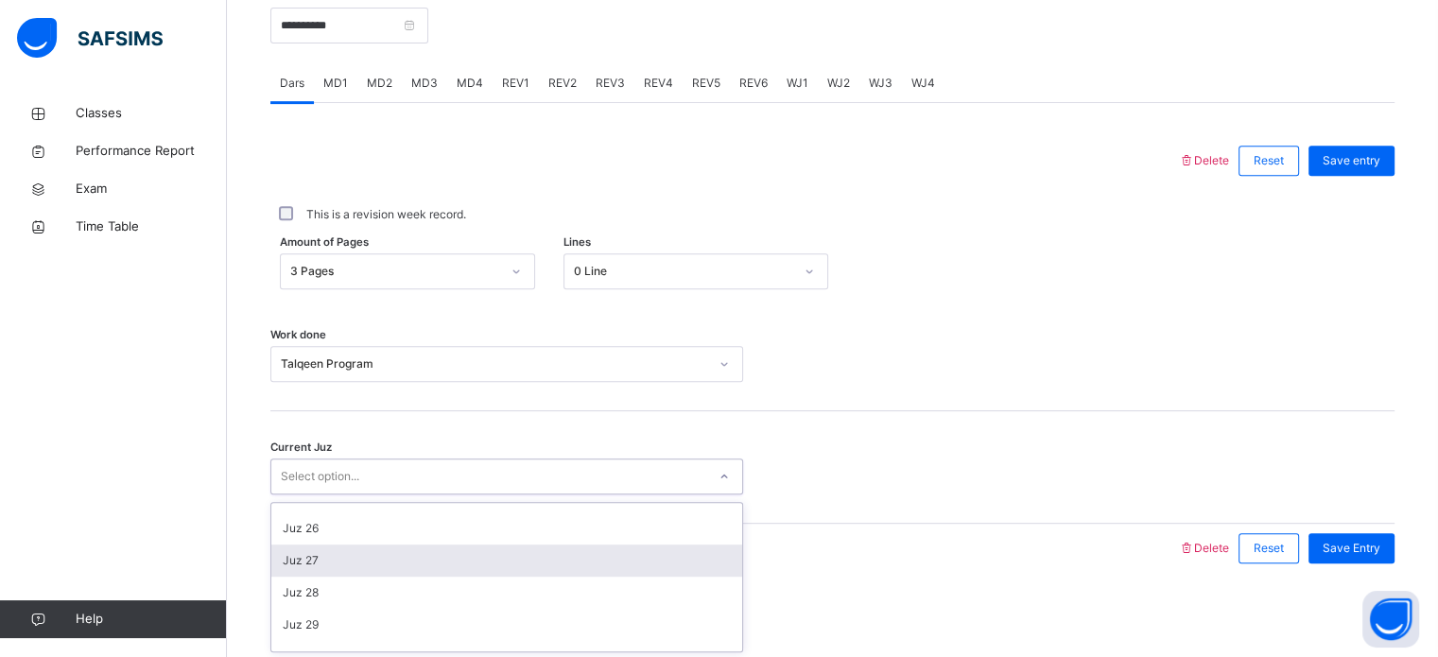
scroll to position [816, 0]
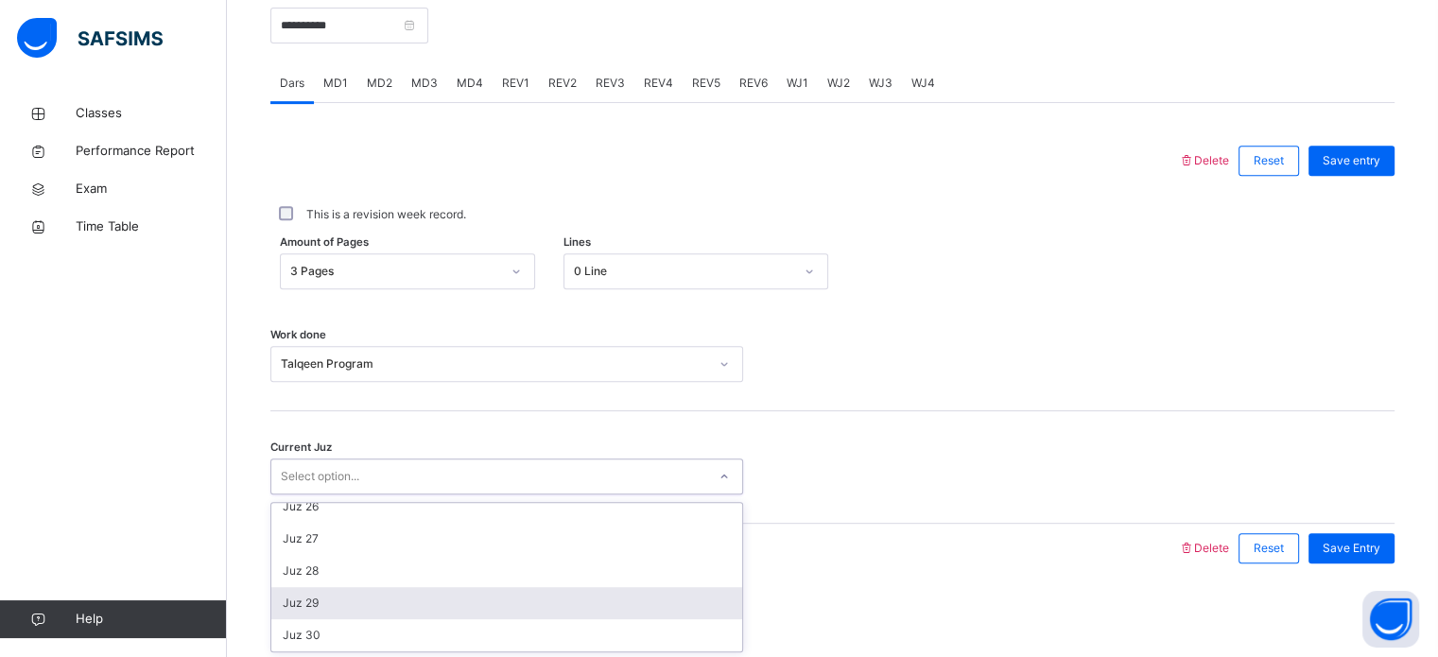
click at [412, 610] on div "Juz 29" at bounding box center [506, 603] width 471 height 32
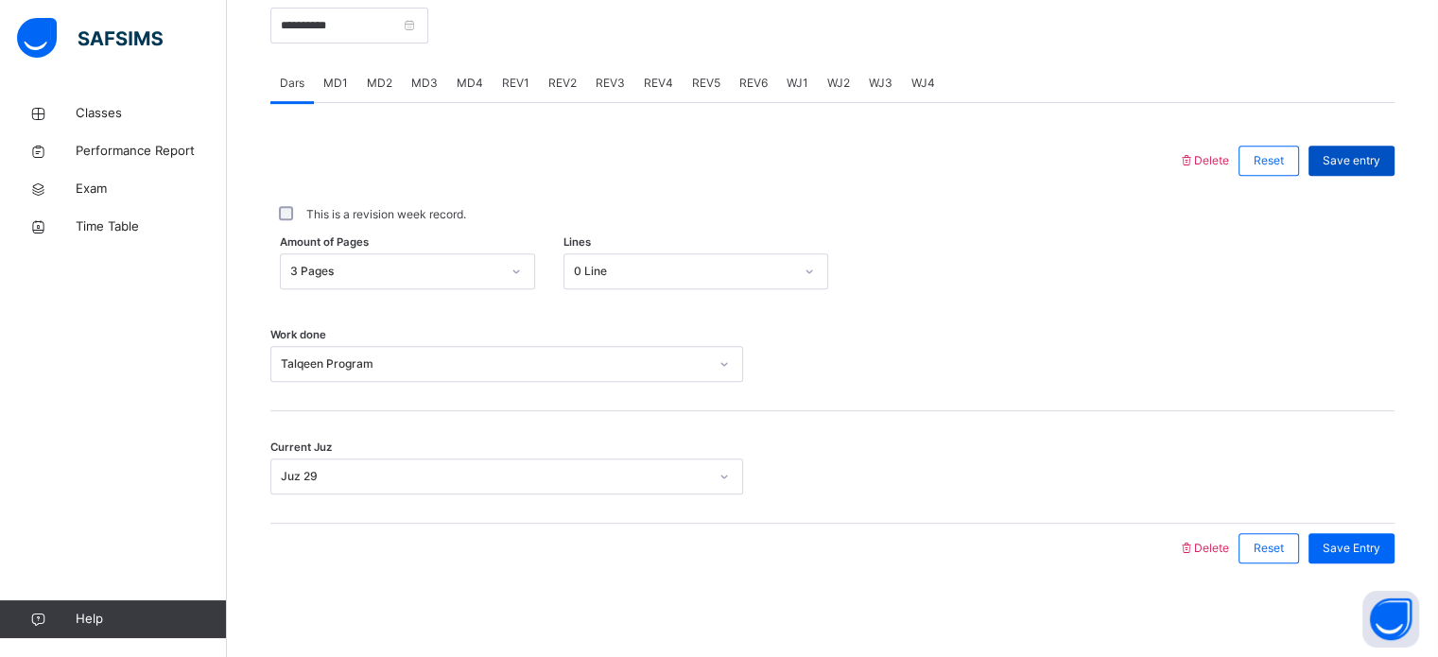
click at [1363, 160] on span "Save entry" at bounding box center [1352, 160] width 58 height 17
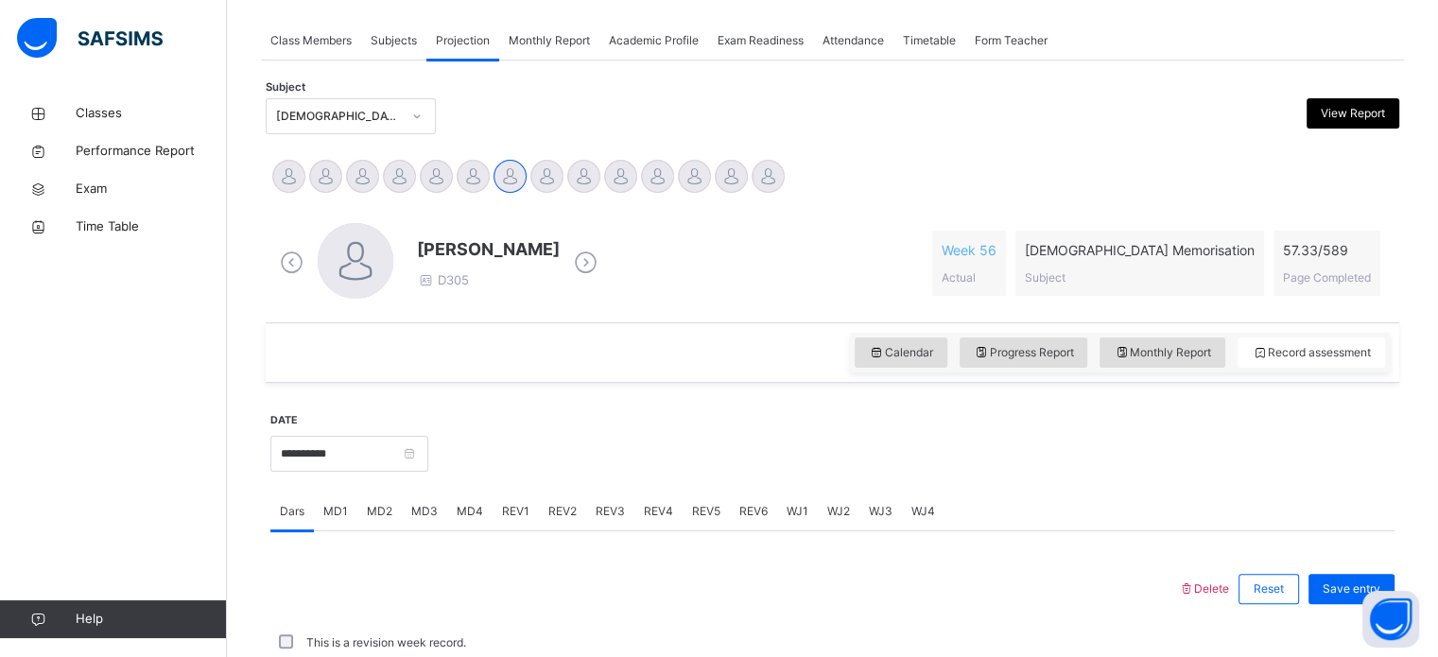
scroll to position [762, 0]
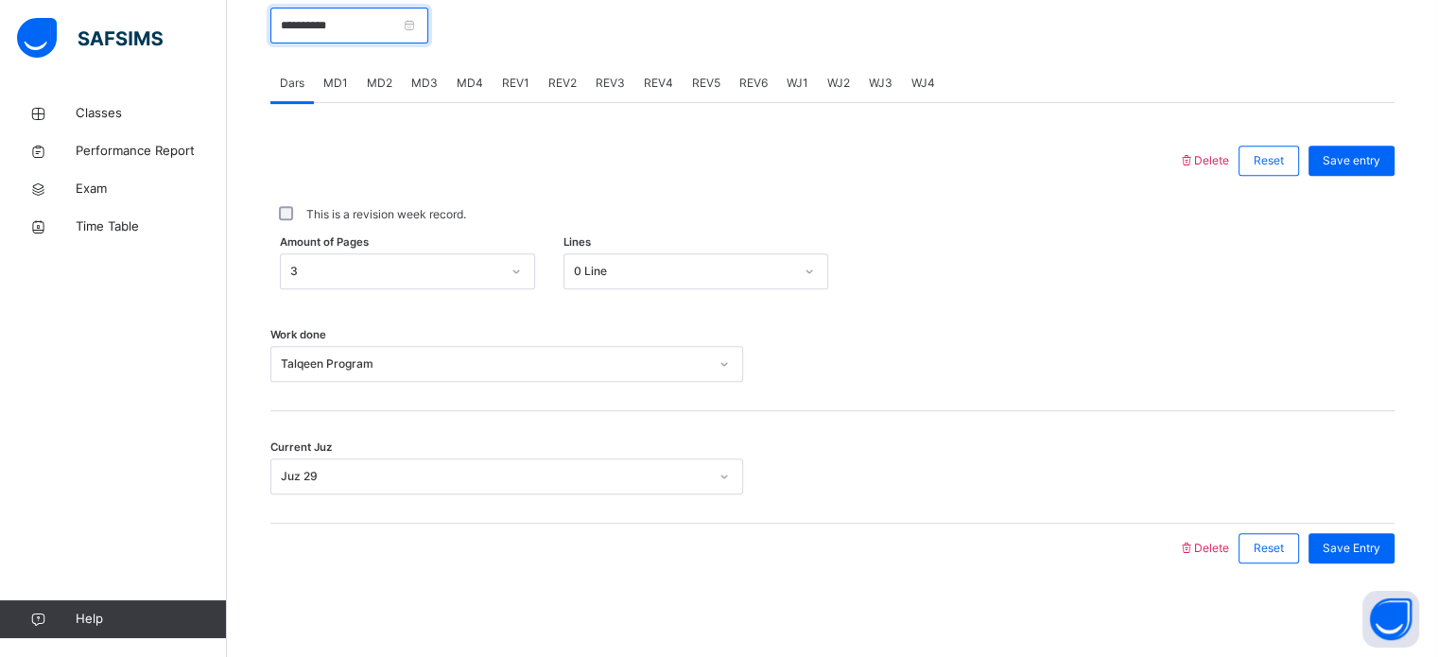
click at [412, 27] on input "**********" at bounding box center [349, 26] width 158 height 36
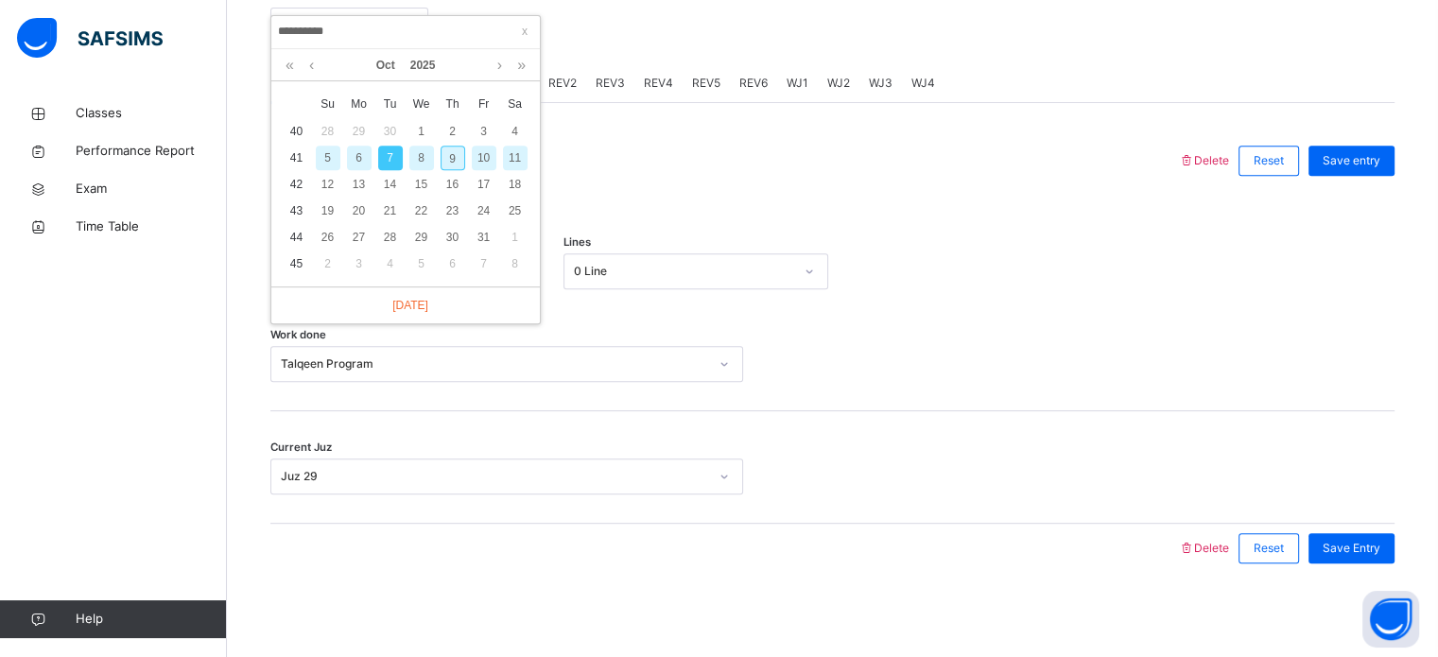
click at [624, 158] on div at bounding box center [724, 160] width 889 height 49
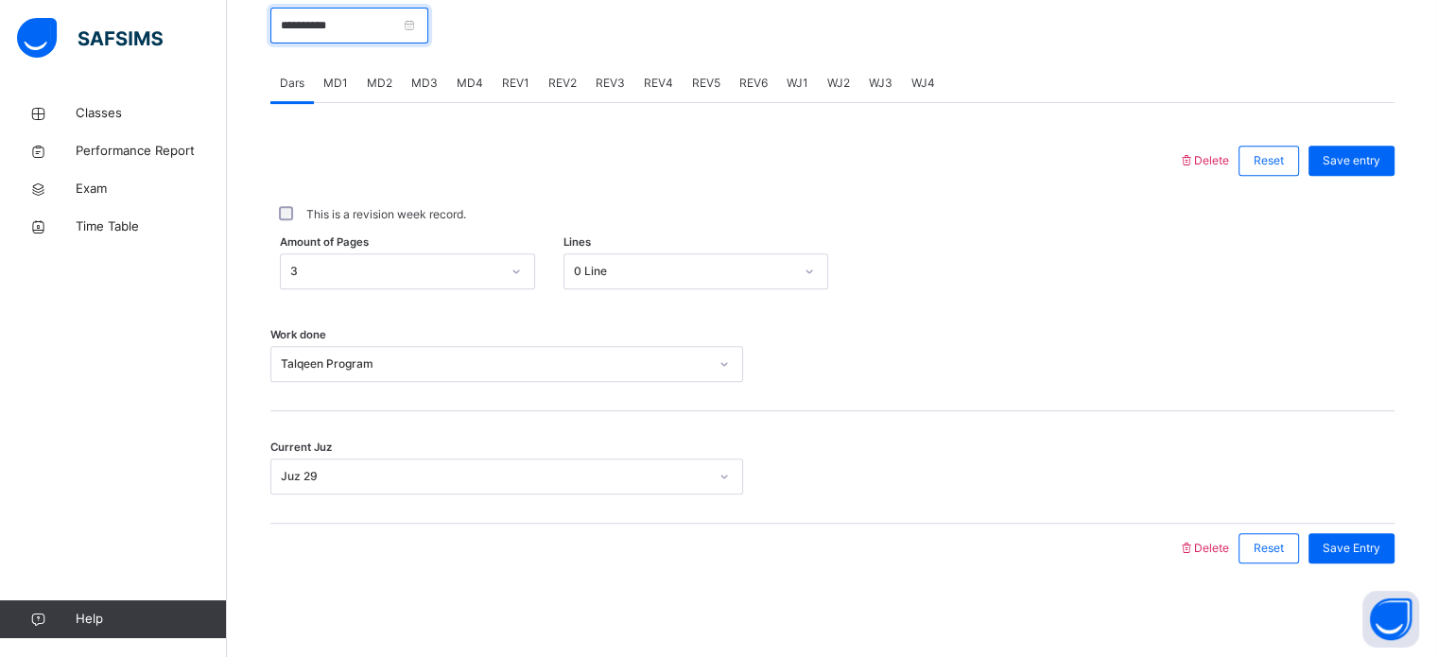
click at [359, 20] on input "**********" at bounding box center [349, 26] width 158 height 36
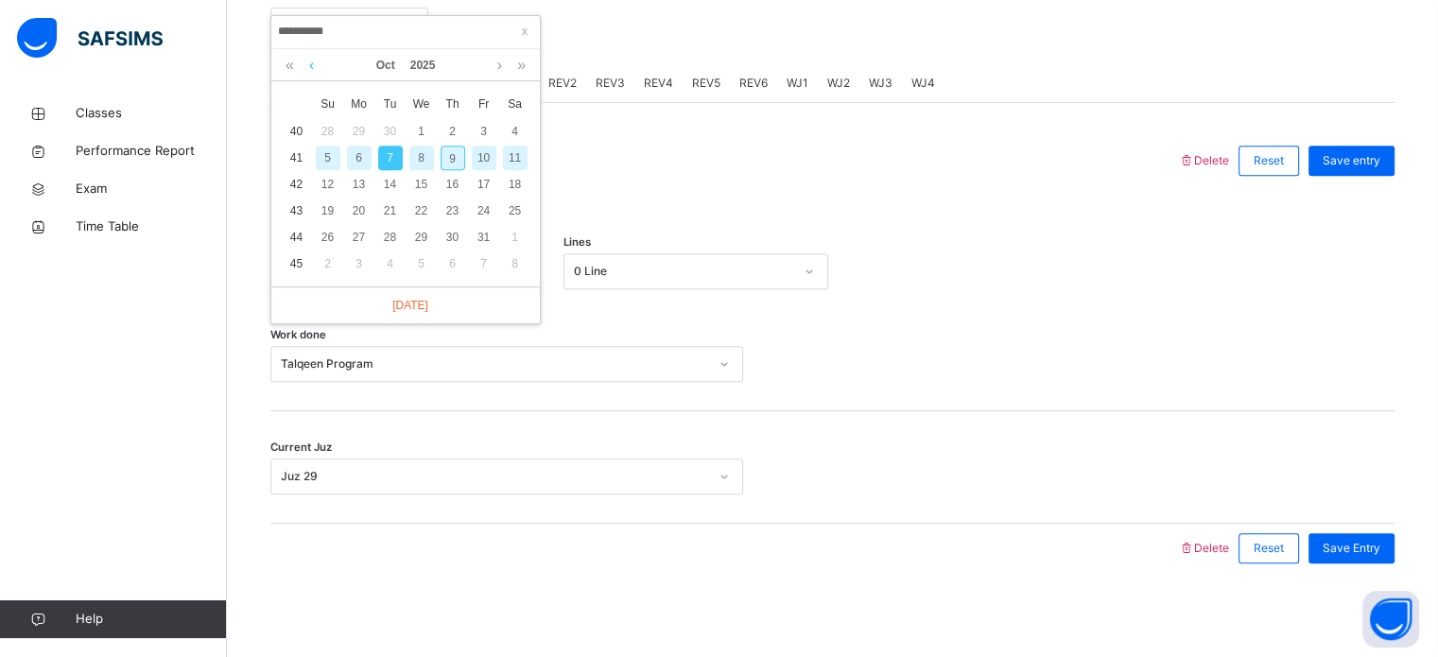
click at [313, 71] on link at bounding box center [311, 65] width 14 height 32
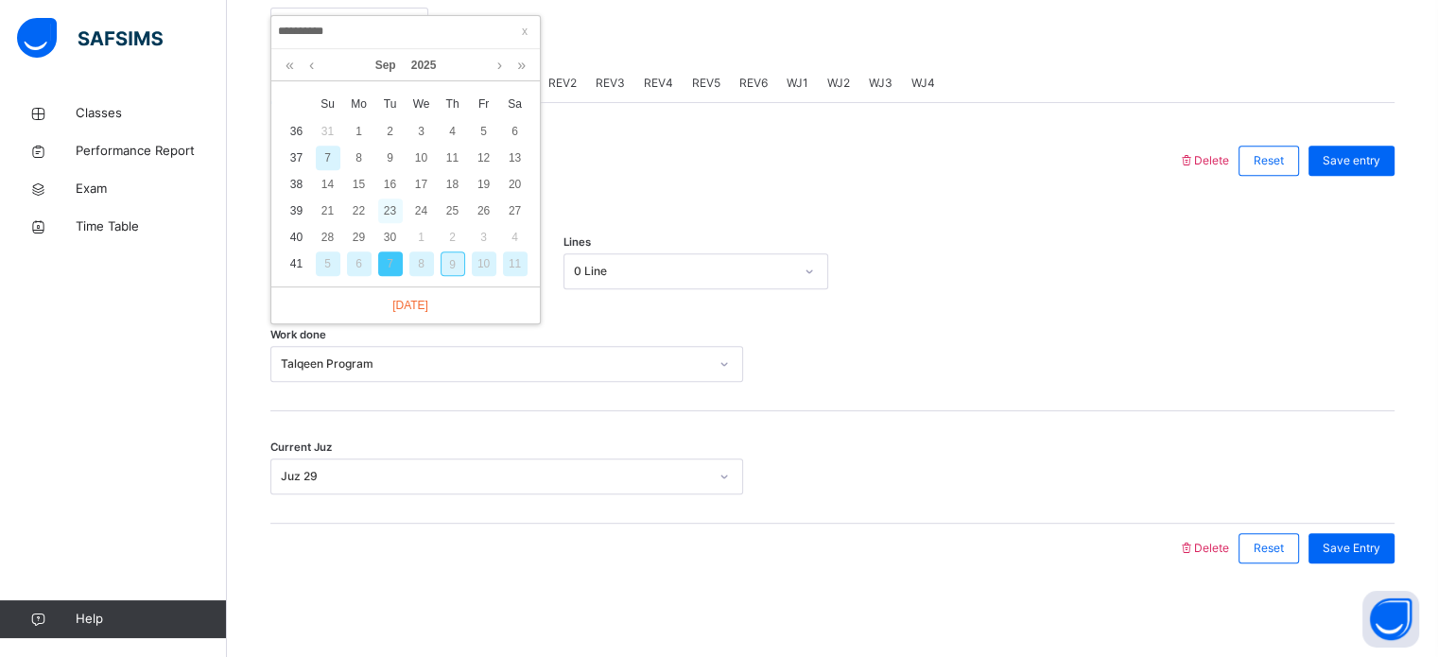
click at [386, 204] on div "23" at bounding box center [390, 211] width 25 height 25
type input "**********"
